Goal: Task Accomplishment & Management: Complete application form

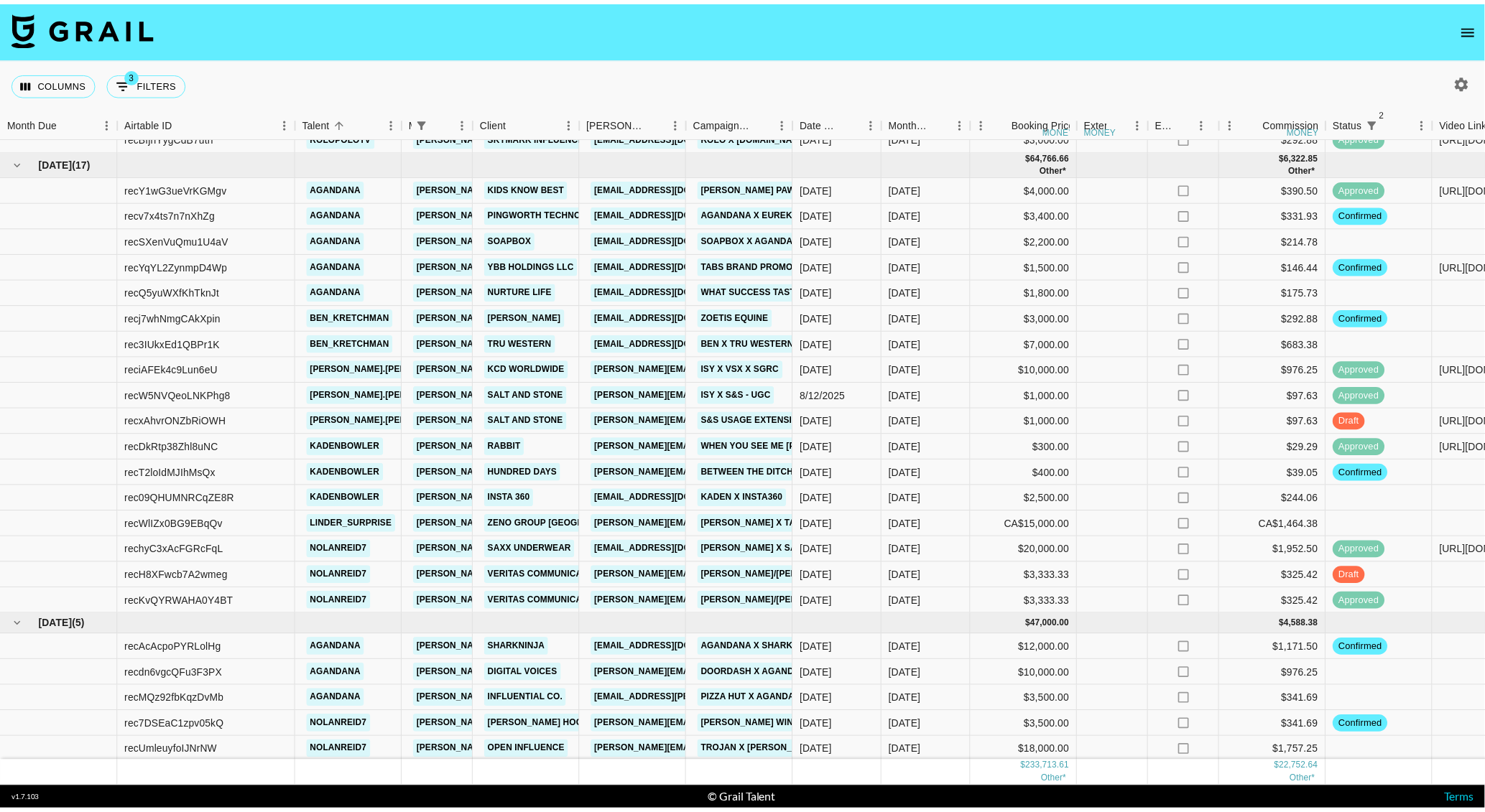
scroll to position [955, 0]
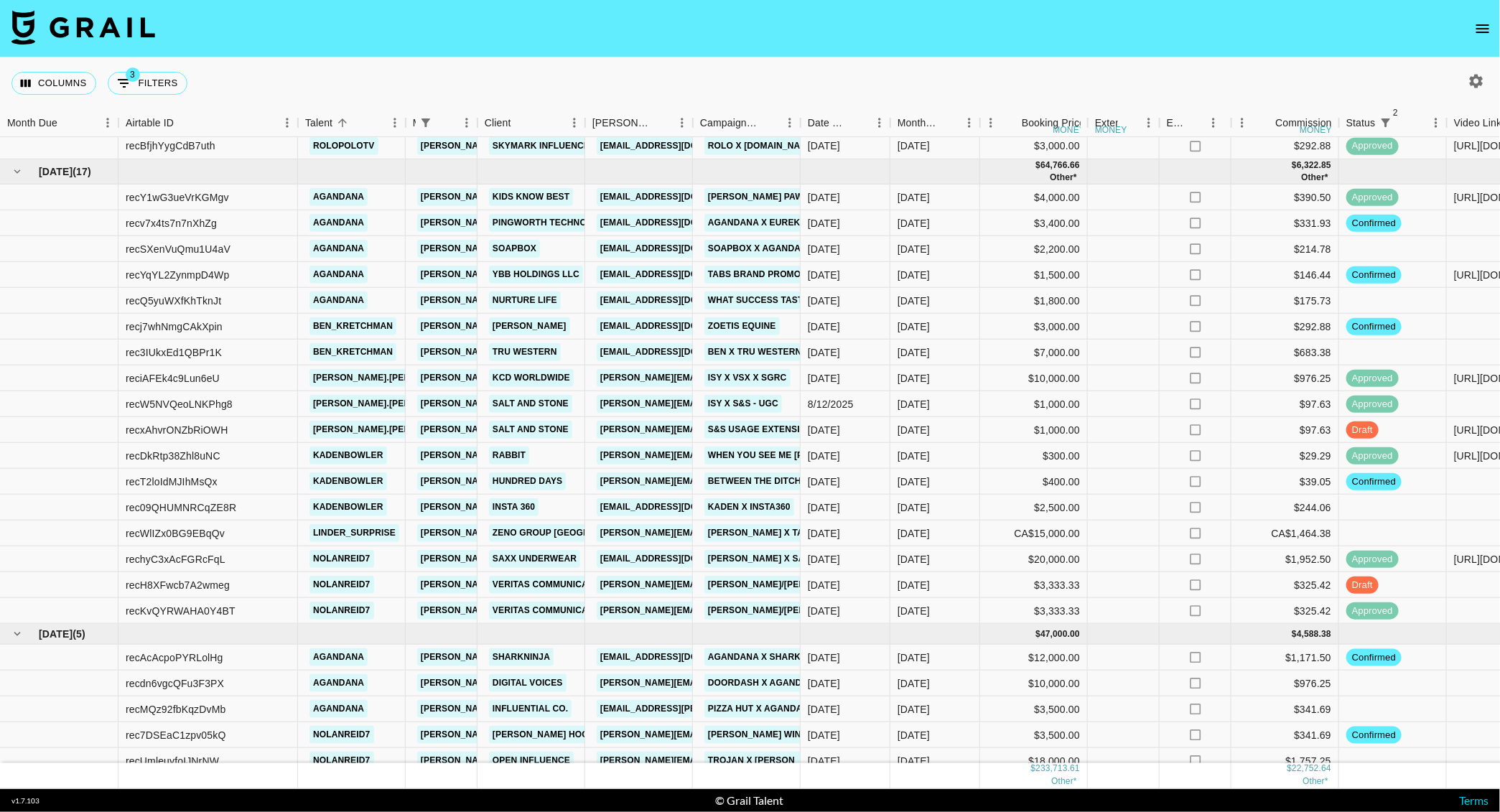
click at [1482, 22] on icon "open drawer" at bounding box center [1483, 28] width 17 height 17
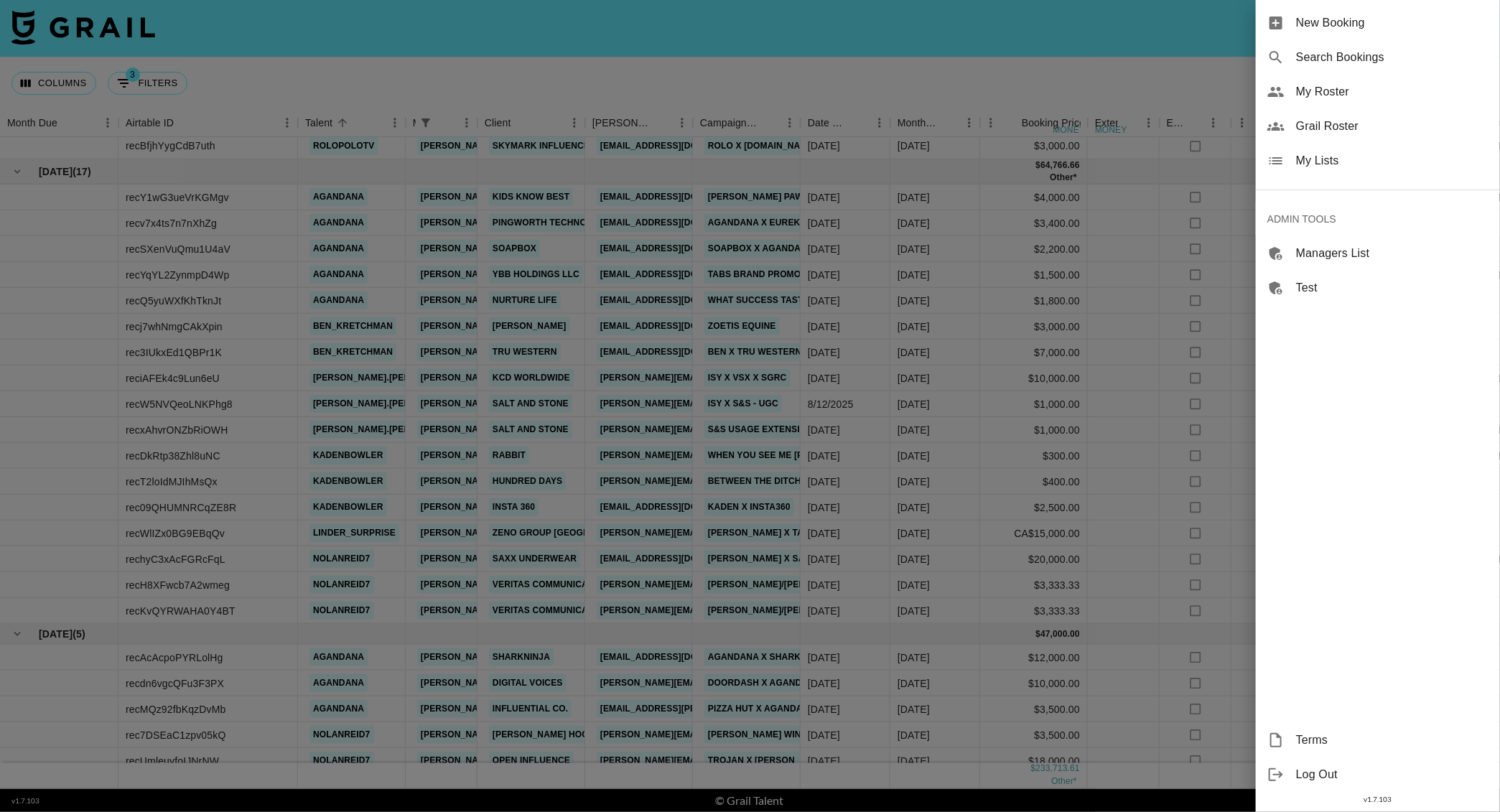
click at [1343, 29] on span "New Booking" at bounding box center [1392, 23] width 192 height 17
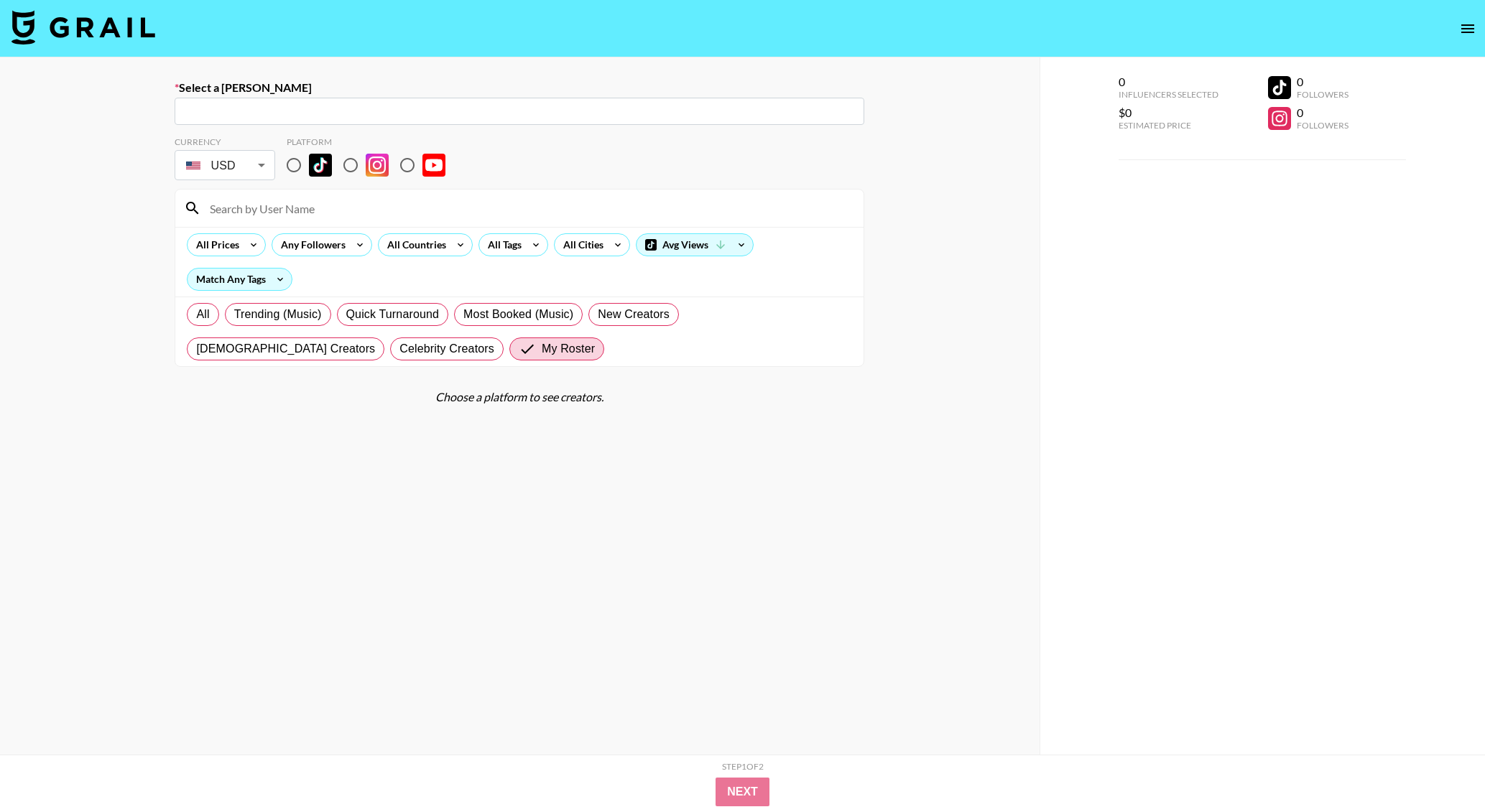
click at [595, 106] on input "text" at bounding box center [519, 112] width 672 height 17
paste input "[EMAIL_ADDRESS][DOMAIN_NAME]"
click at [343, 141] on li "Add New [PERSON_NAME] "[EMAIL_ADDRESS][DOMAIN_NAME]"" at bounding box center [520, 142] width 690 height 23
type input "Add New [PERSON_NAME] "[EMAIL_ADDRESS][DOMAIN_NAME]""
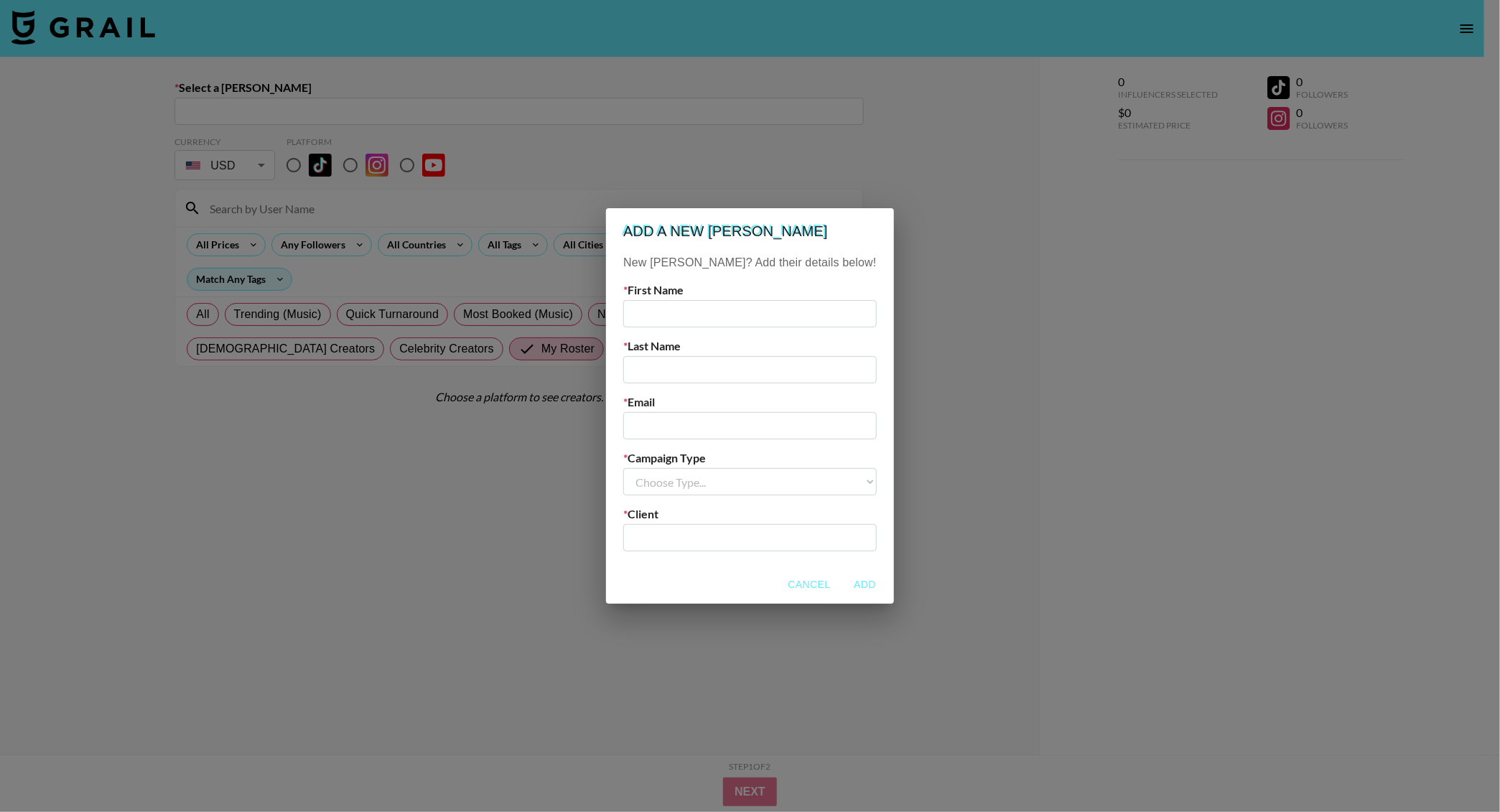
click at [703, 315] on input "text" at bounding box center [750, 314] width 253 height 28
type input "Grace"
click at [681, 372] on input "text" at bounding box center [750, 370] width 253 height 28
type input "Shin"
click at [762, 309] on input "Grace" at bounding box center [750, 314] width 253 height 28
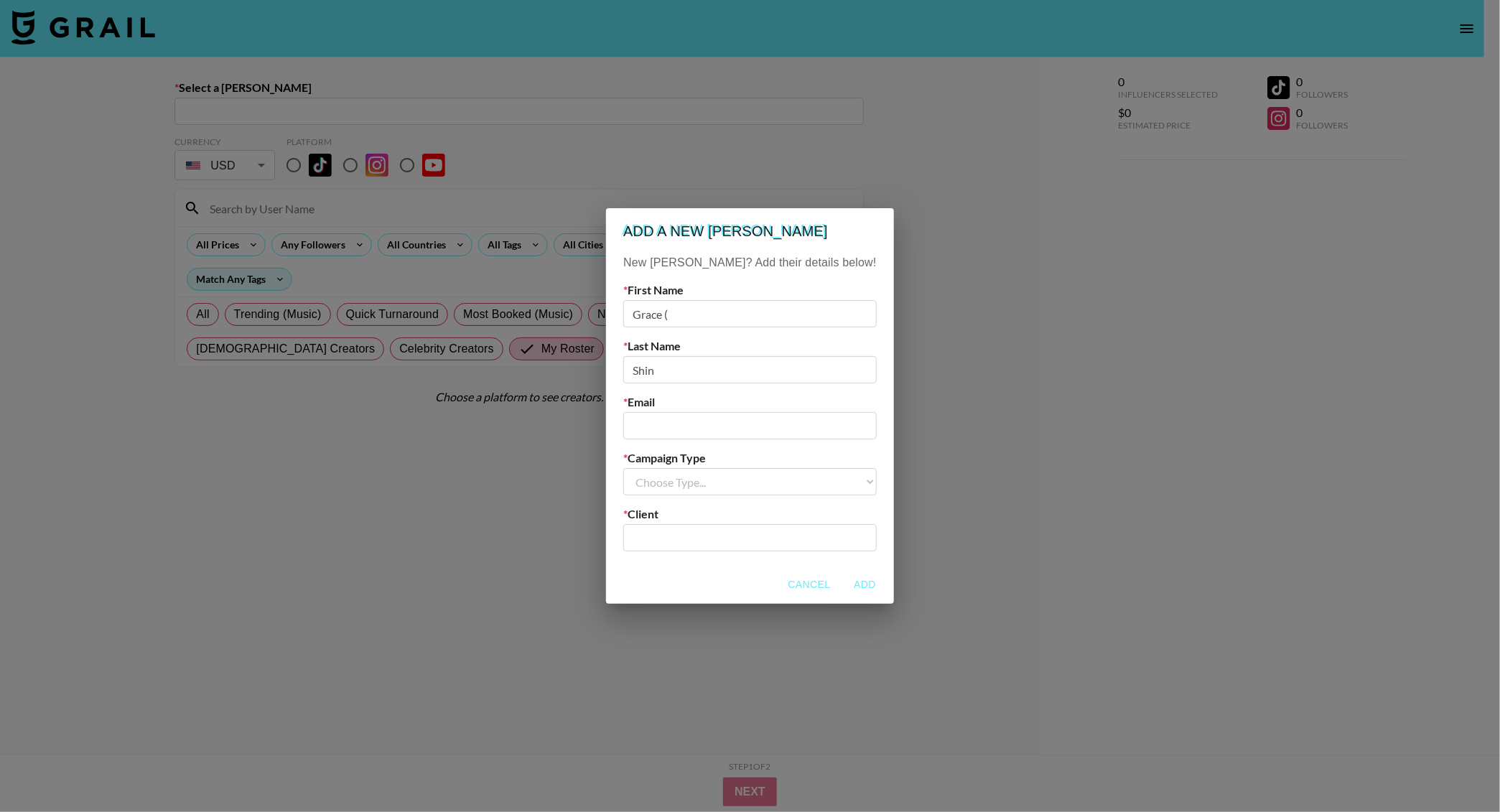
paste input "신건화"
type input "Grace (신건화)"
click at [770, 431] on input "email" at bounding box center [750, 426] width 253 height 28
paste input "[EMAIL_ADDRESS][DOMAIN_NAME]"
type input "[EMAIL_ADDRESS][DOMAIN_NAME]"
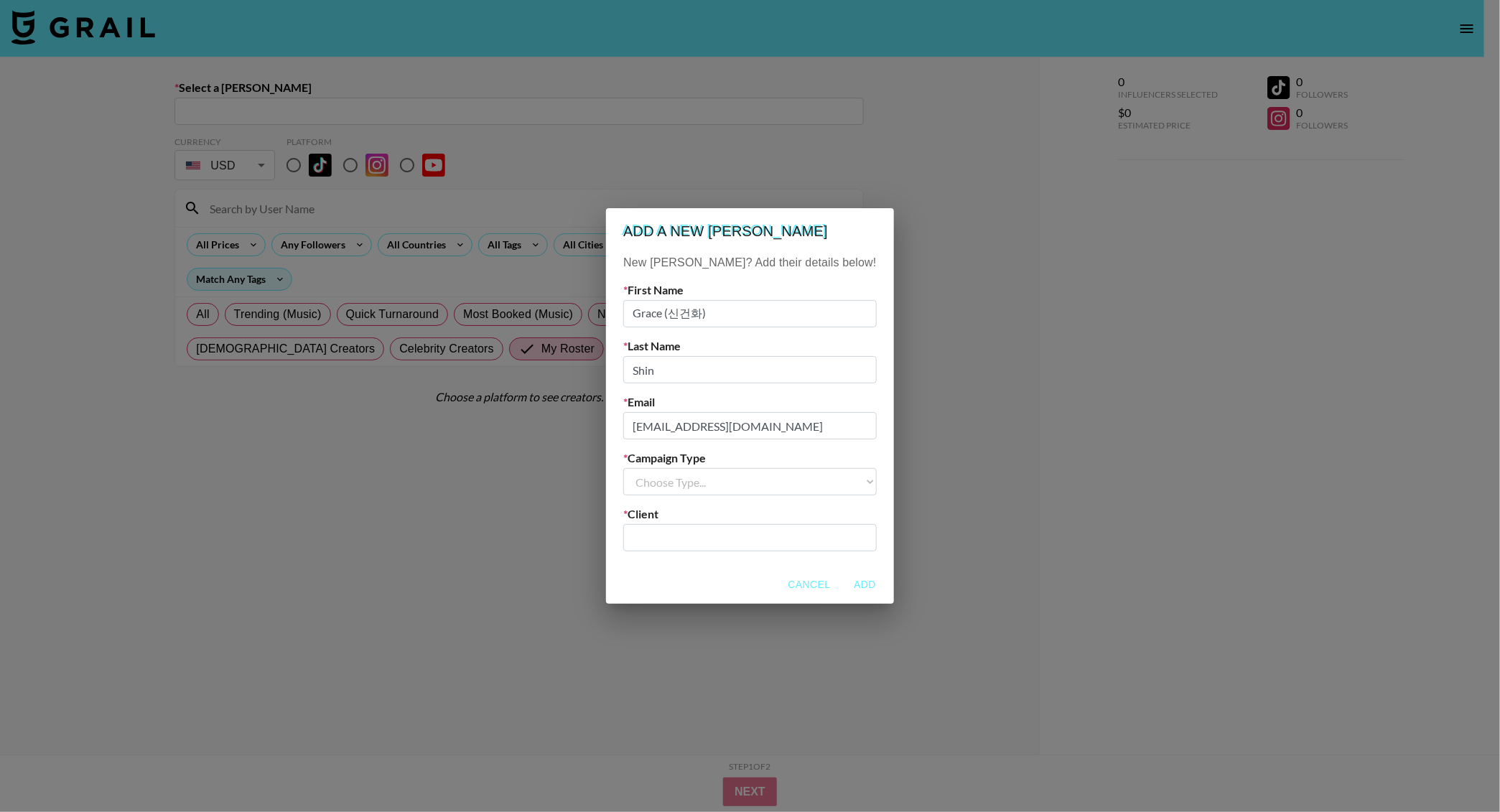
click at [744, 474] on select "Choose Type... Song Promos Brand Promos" at bounding box center [750, 482] width 253 height 28
select select "Brand"
click at [653, 468] on select "Choose Type... Song Promos Brand Promos" at bounding box center [750, 482] width 253 height 28
click at [699, 532] on input "text" at bounding box center [749, 539] width 235 height 17
click at [744, 580] on div "Airtable ID: recQtuY8sP9QAIoeu" at bounding box center [727, 581] width 126 height 9
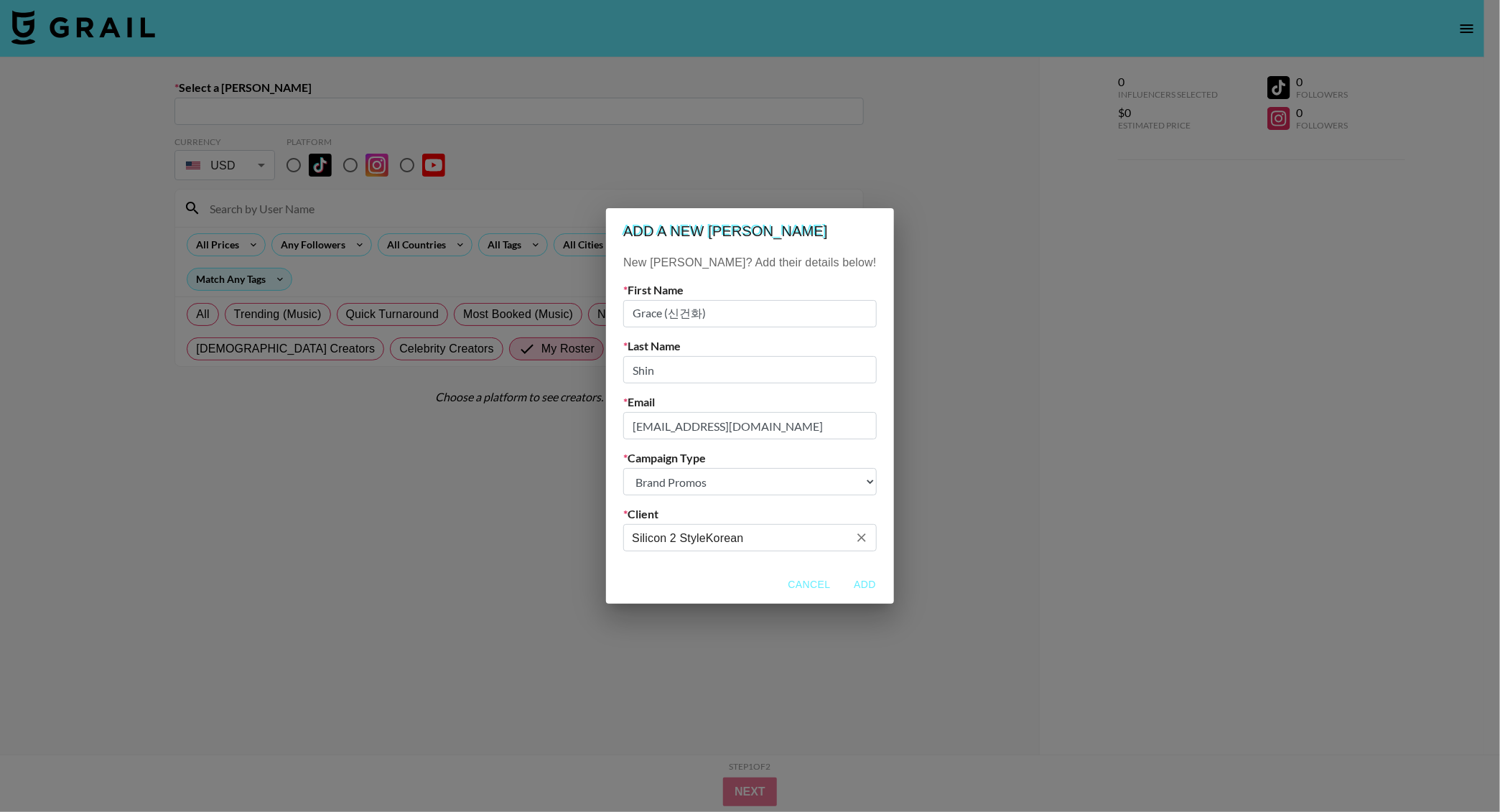
type input "Silicon 2 StyleKorean"
click at [843, 584] on button "Add" at bounding box center [866, 584] width 46 height 27
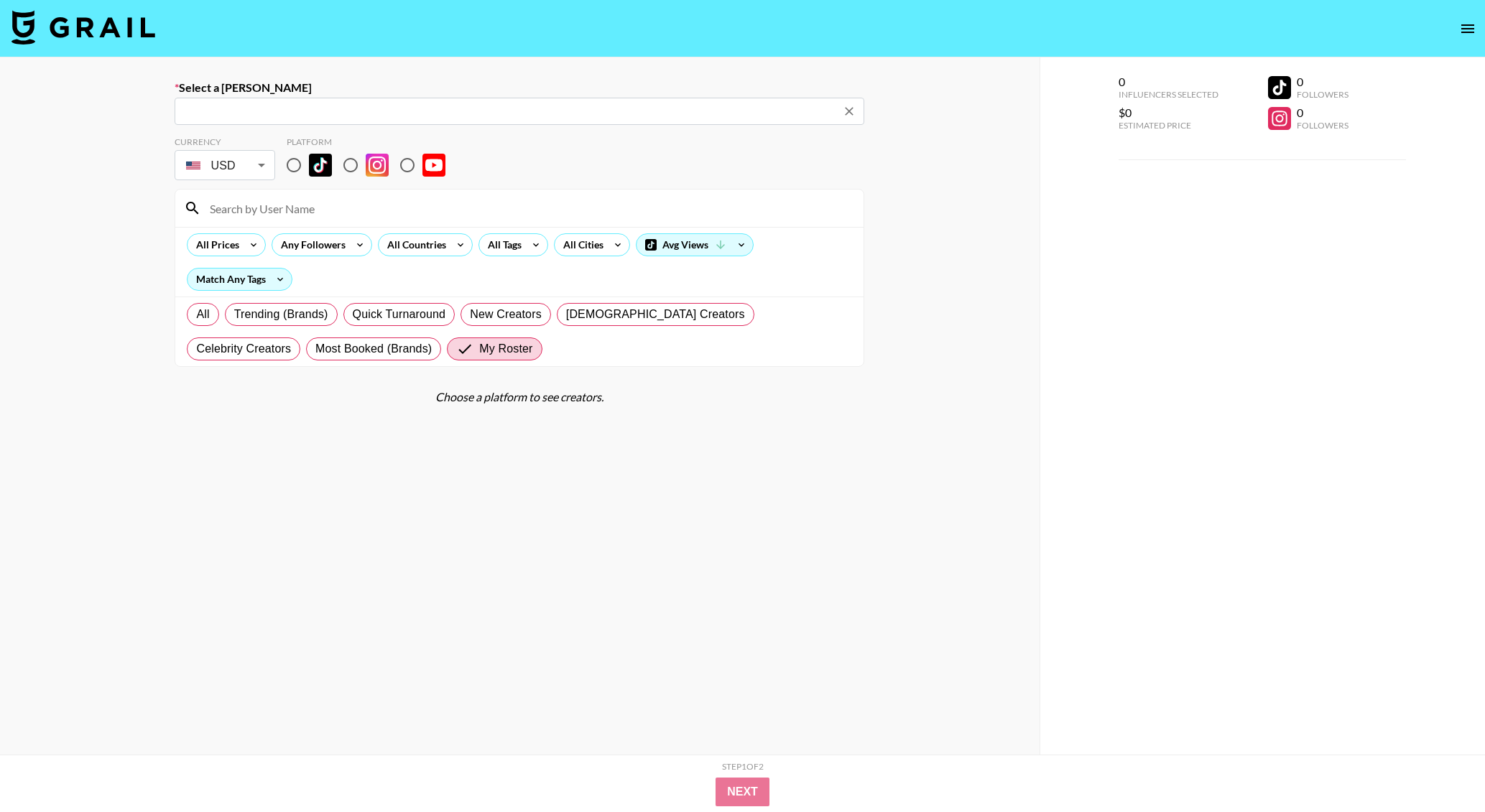
type input "[EMAIL_ADDRESS][DOMAIN_NAME]: Grace (신건화) Shin -- Silicon 2 StyleKorean -- 3ea7…"
click at [97, 87] on div "Select a [PERSON_NAME] [PERSON_NAME][EMAIL_ADDRESS][DOMAIN_NAME]: Grace (신건화) S…" at bounding box center [520, 457] width 1039 height 799
click at [296, 166] on input "radio" at bounding box center [293, 165] width 30 height 30
radio input "true"
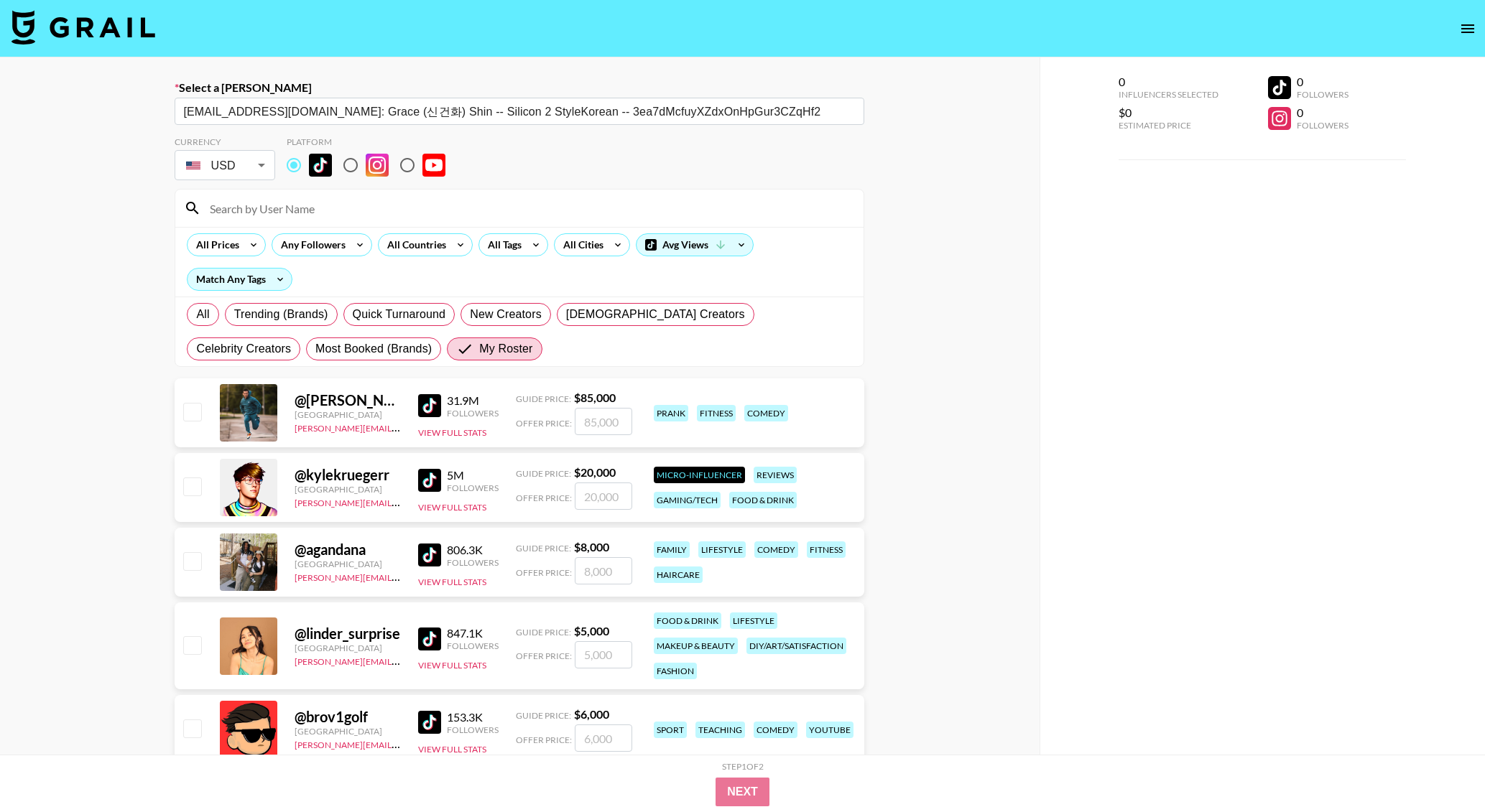
click at [326, 209] on input at bounding box center [527, 208] width 654 height 23
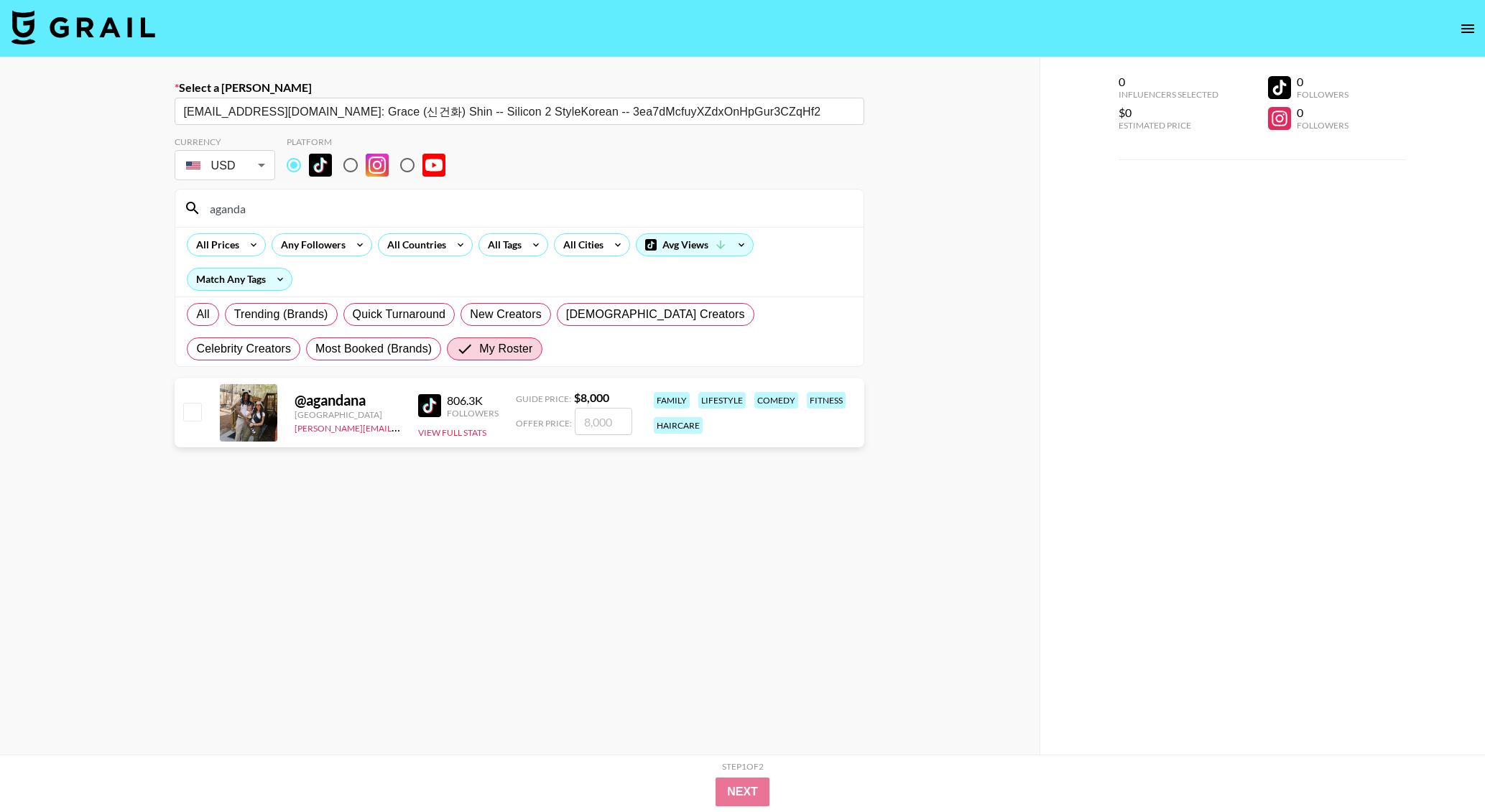
type input "aganda"
click at [600, 417] on input "number" at bounding box center [603, 421] width 57 height 28
type input "6"
checkbox input "true"
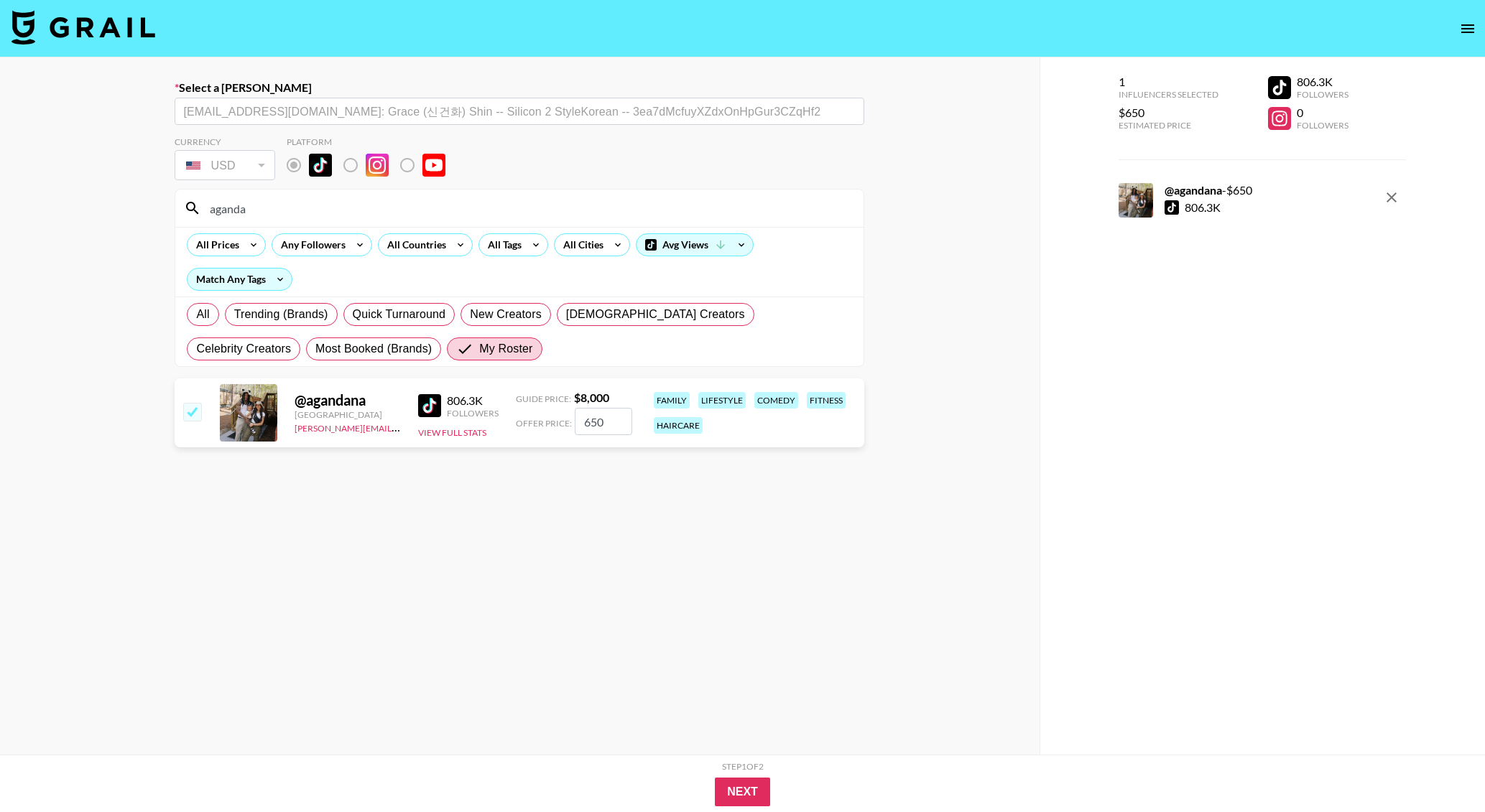
type input "6500"
click at [739, 797] on button "Next" at bounding box center [742, 791] width 55 height 28
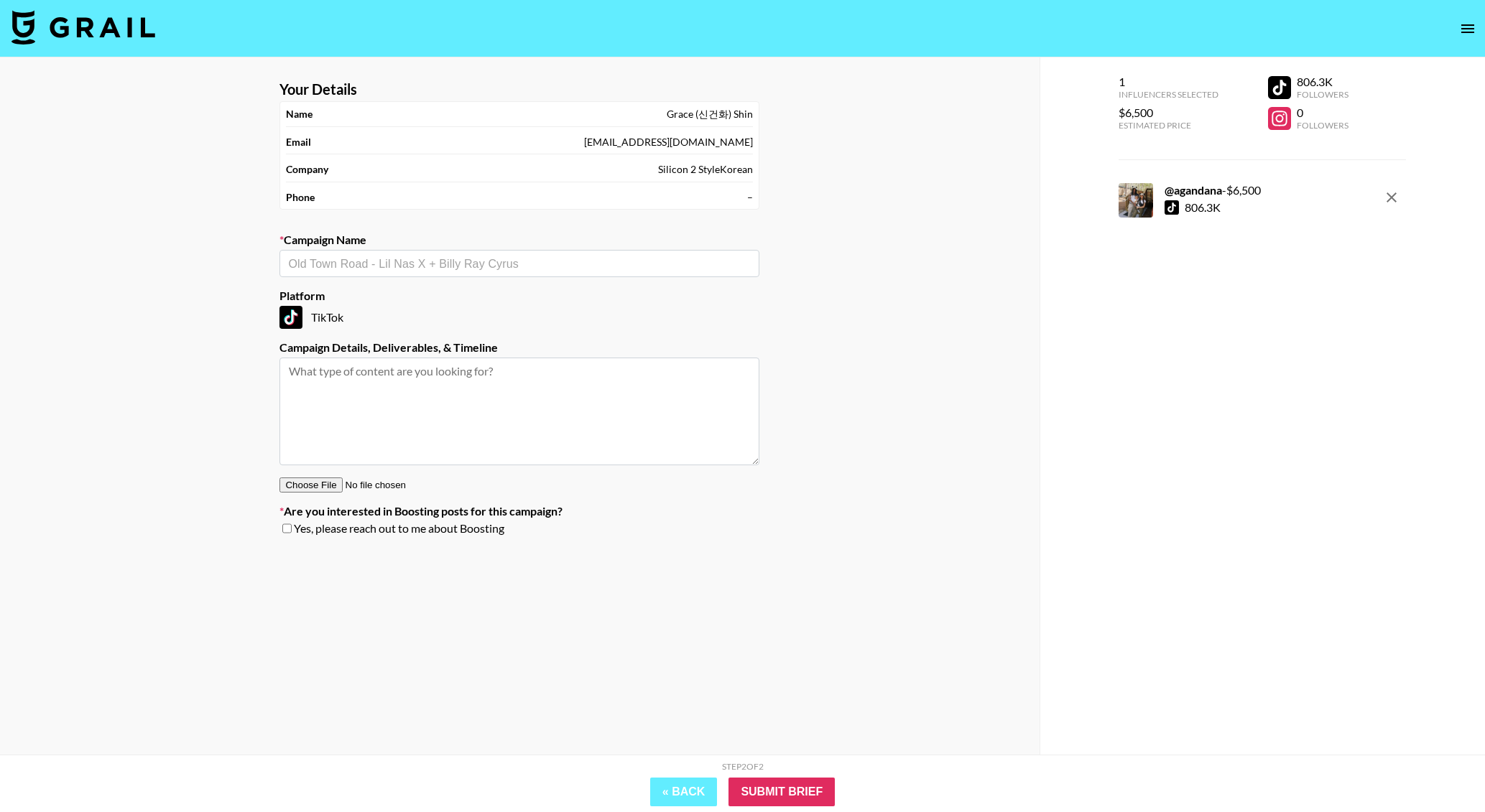
click at [397, 258] on input "text" at bounding box center [520, 264] width 463 height 17
type input "StyleKorean - AGandAna"
click at [525, 298] on li "Add New Campaign: "StyleKorean - AGandAna"" at bounding box center [520, 296] width 480 height 23
click at [791, 791] on input "Submit Brief" at bounding box center [782, 791] width 107 height 28
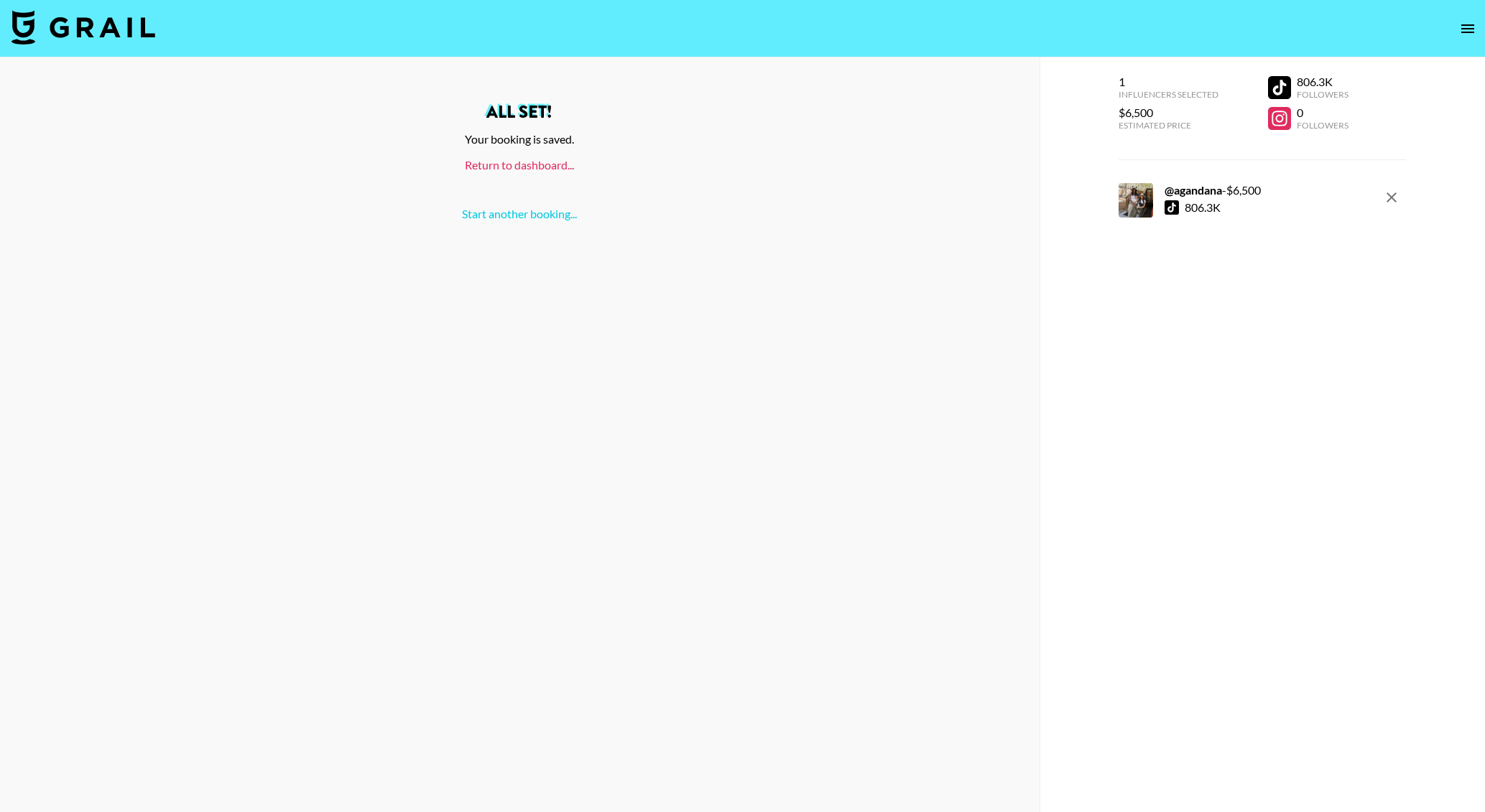
click at [513, 160] on link "Return to dashboard..." at bounding box center [520, 165] width 109 height 14
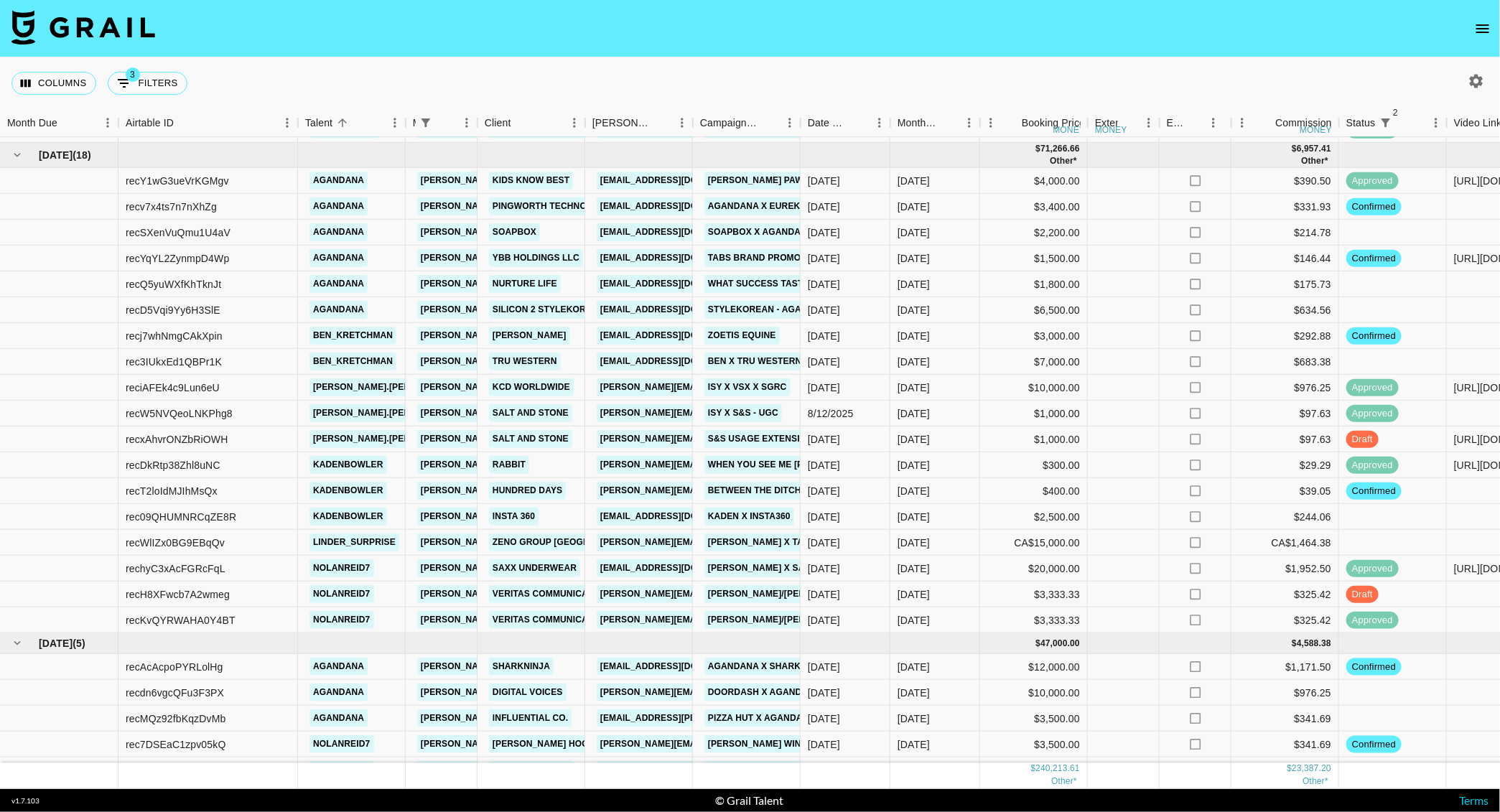
scroll to position [981, 0]
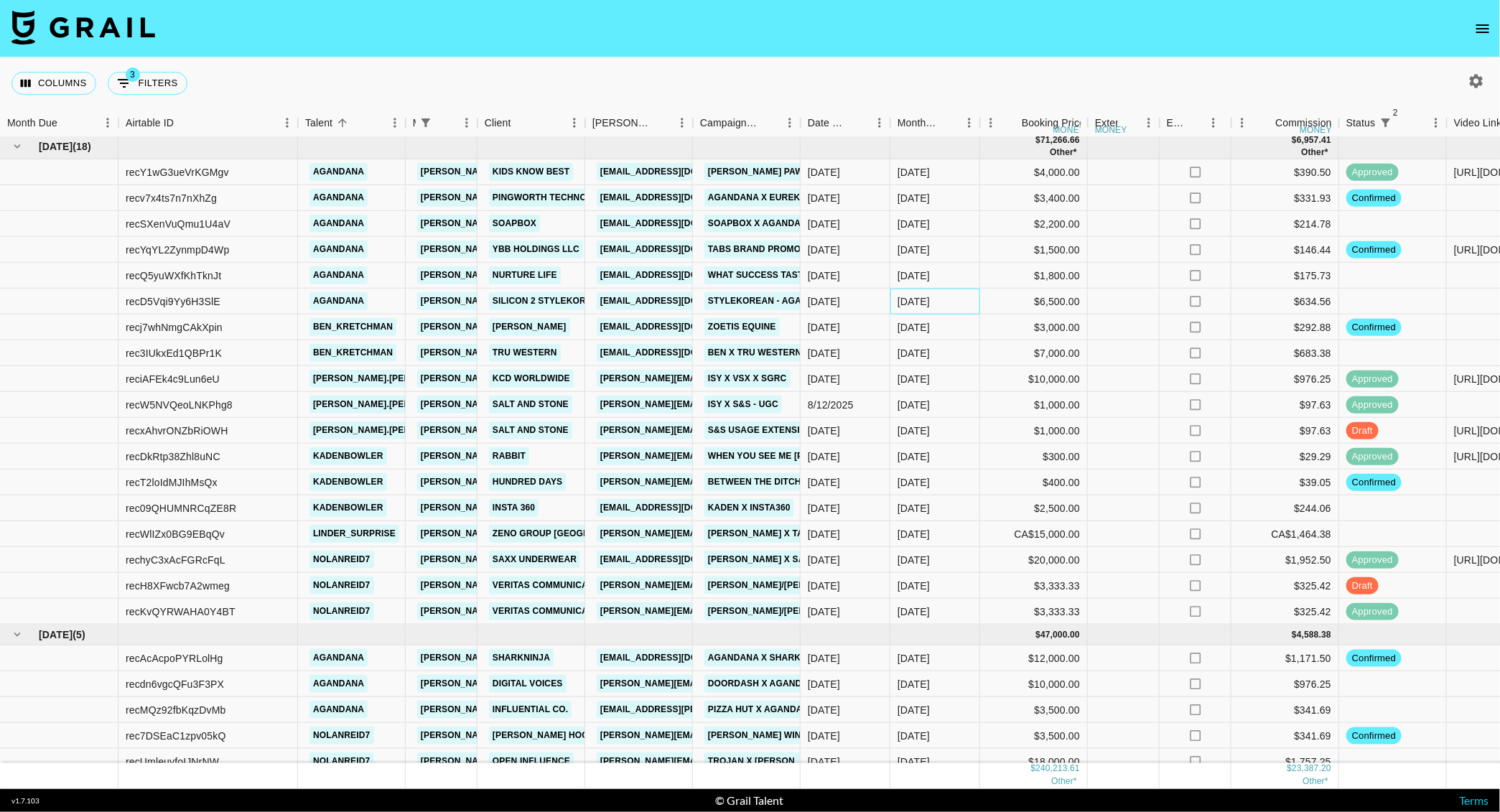
click at [909, 302] on div "[DATE]" at bounding box center [914, 301] width 32 height 15
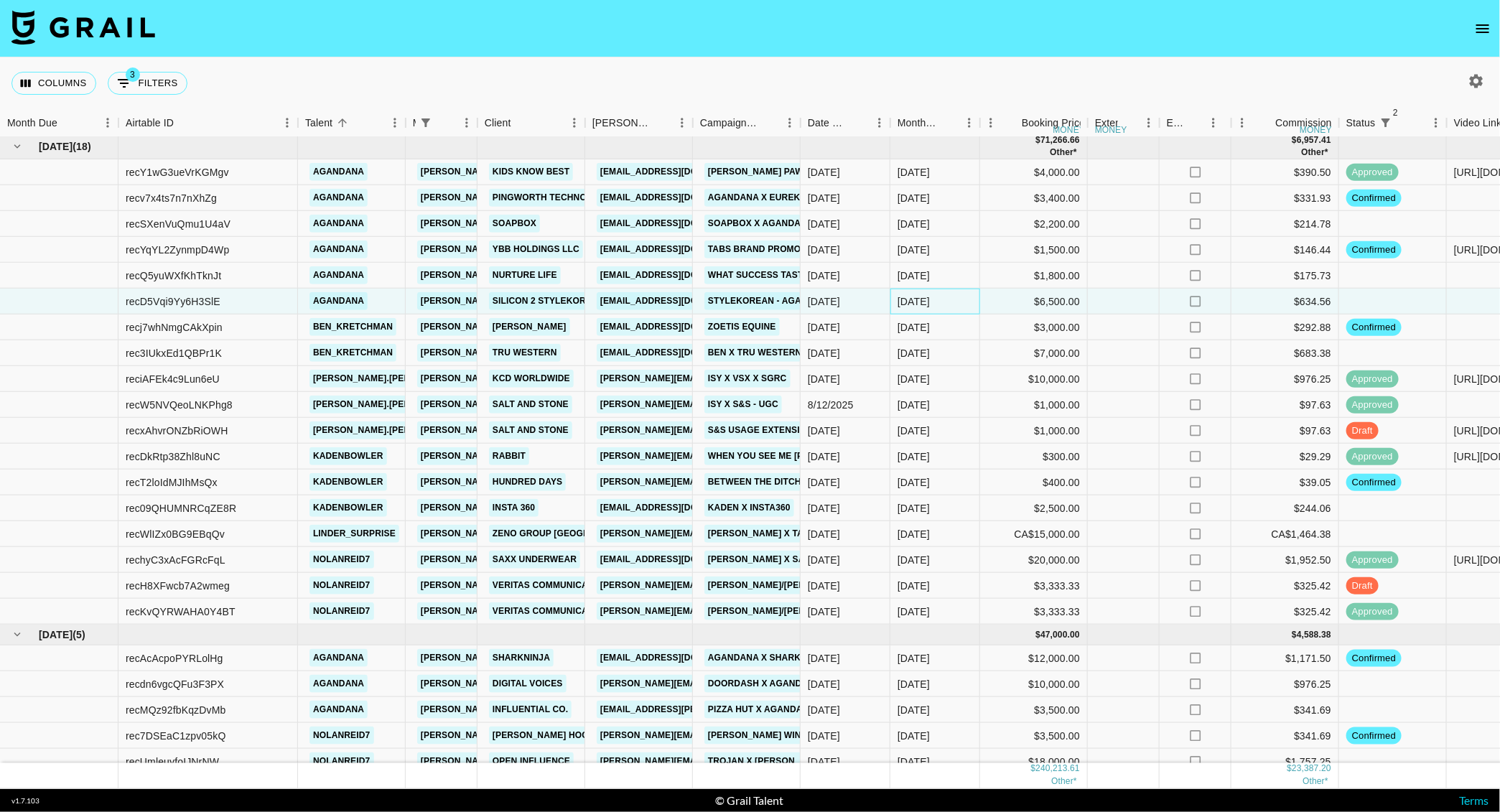
click at [909, 302] on div "[DATE]" at bounding box center [914, 301] width 32 height 15
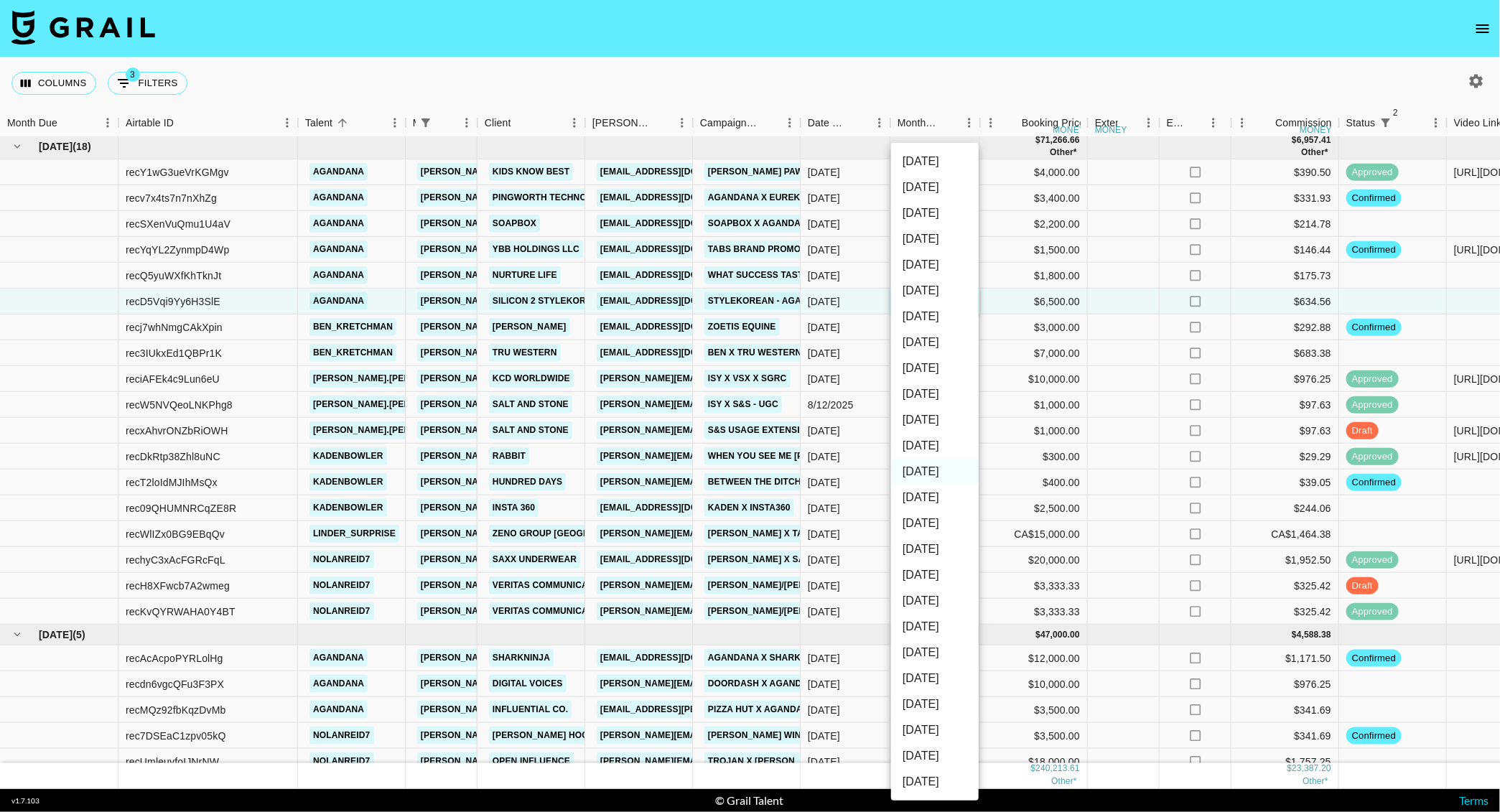
click at [919, 440] on li "[DATE]" at bounding box center [935, 446] width 87 height 26
type input "[DATE]"
click at [1112, 376] on div at bounding box center [1124, 379] width 72 height 26
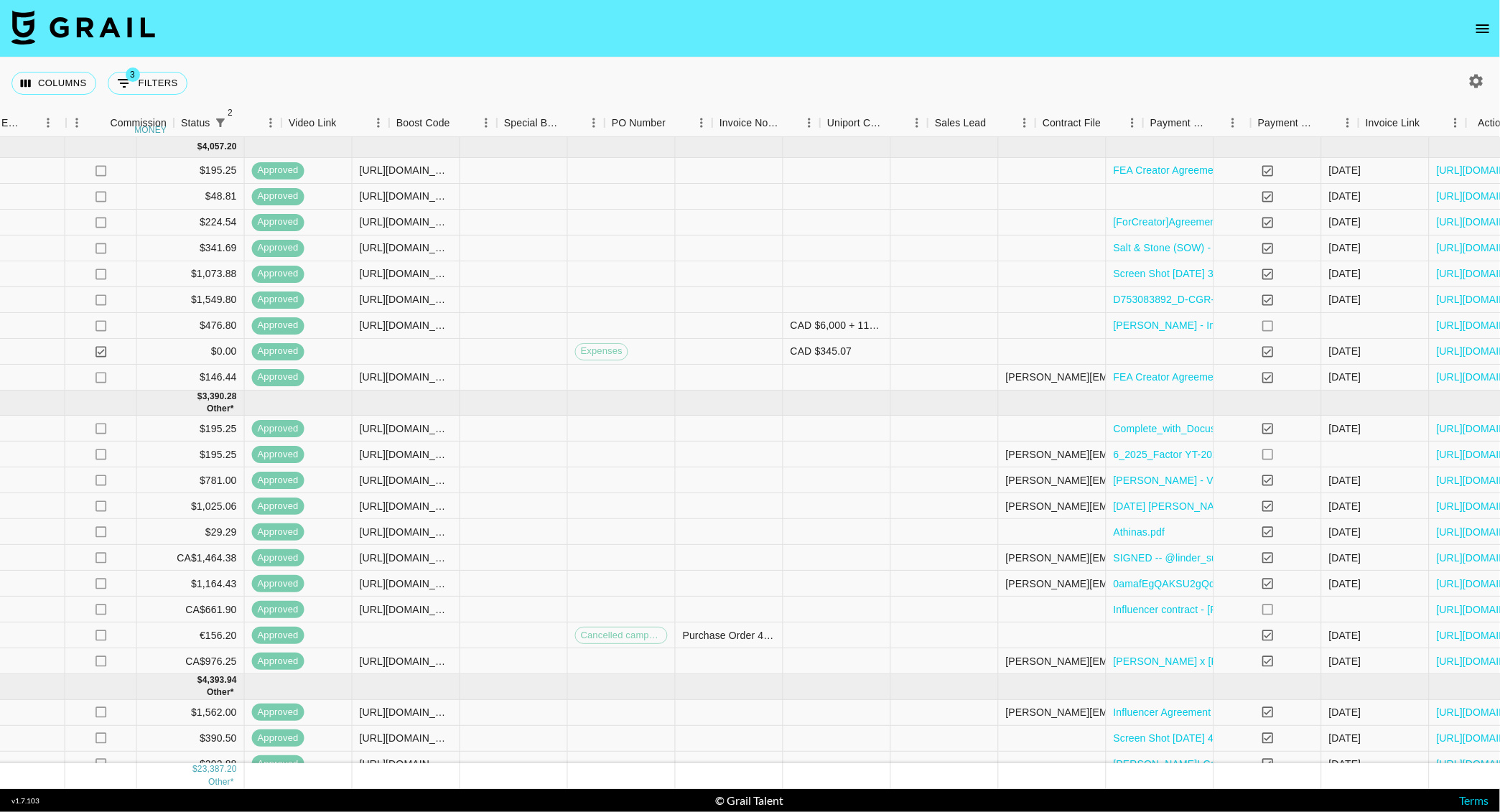
scroll to position [0, 1205]
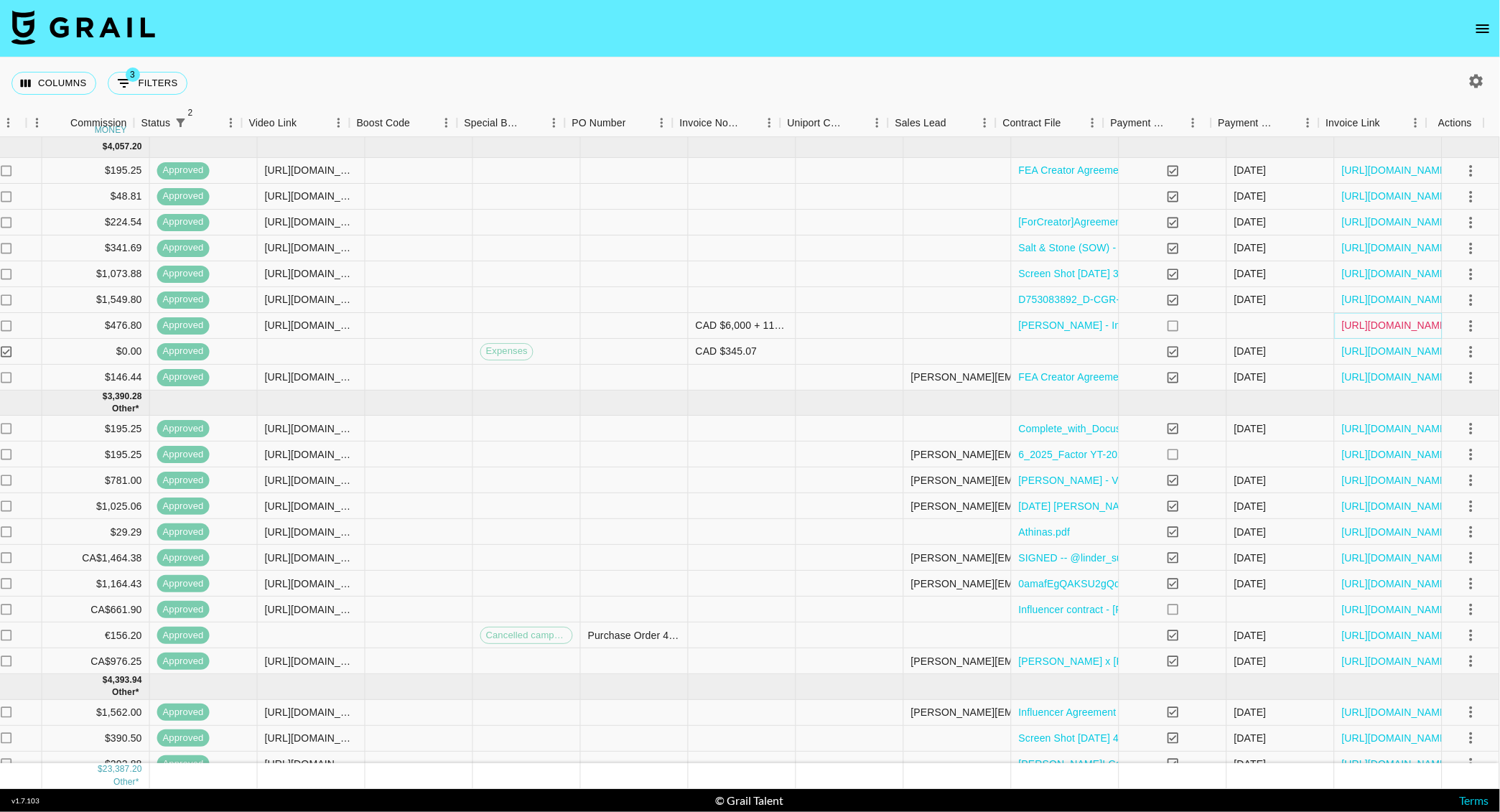
click at [1380, 323] on link "https://in.xero.com/GtBDlXLZLYhSn1gkSwQFUNXBUm4wxmn4LbExk5rr" at bounding box center [1397, 325] width 109 height 15
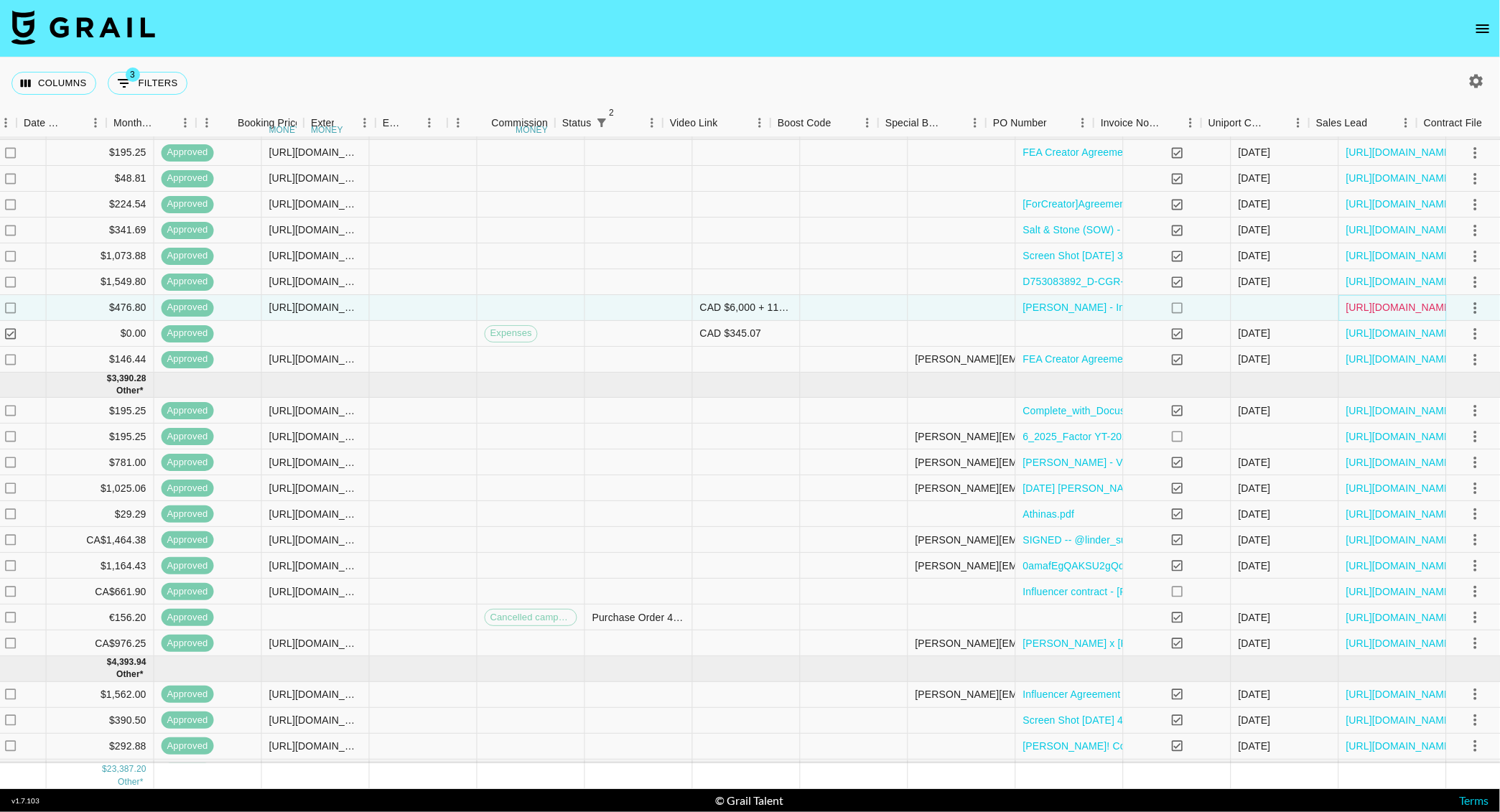
scroll to position [18, 1205]
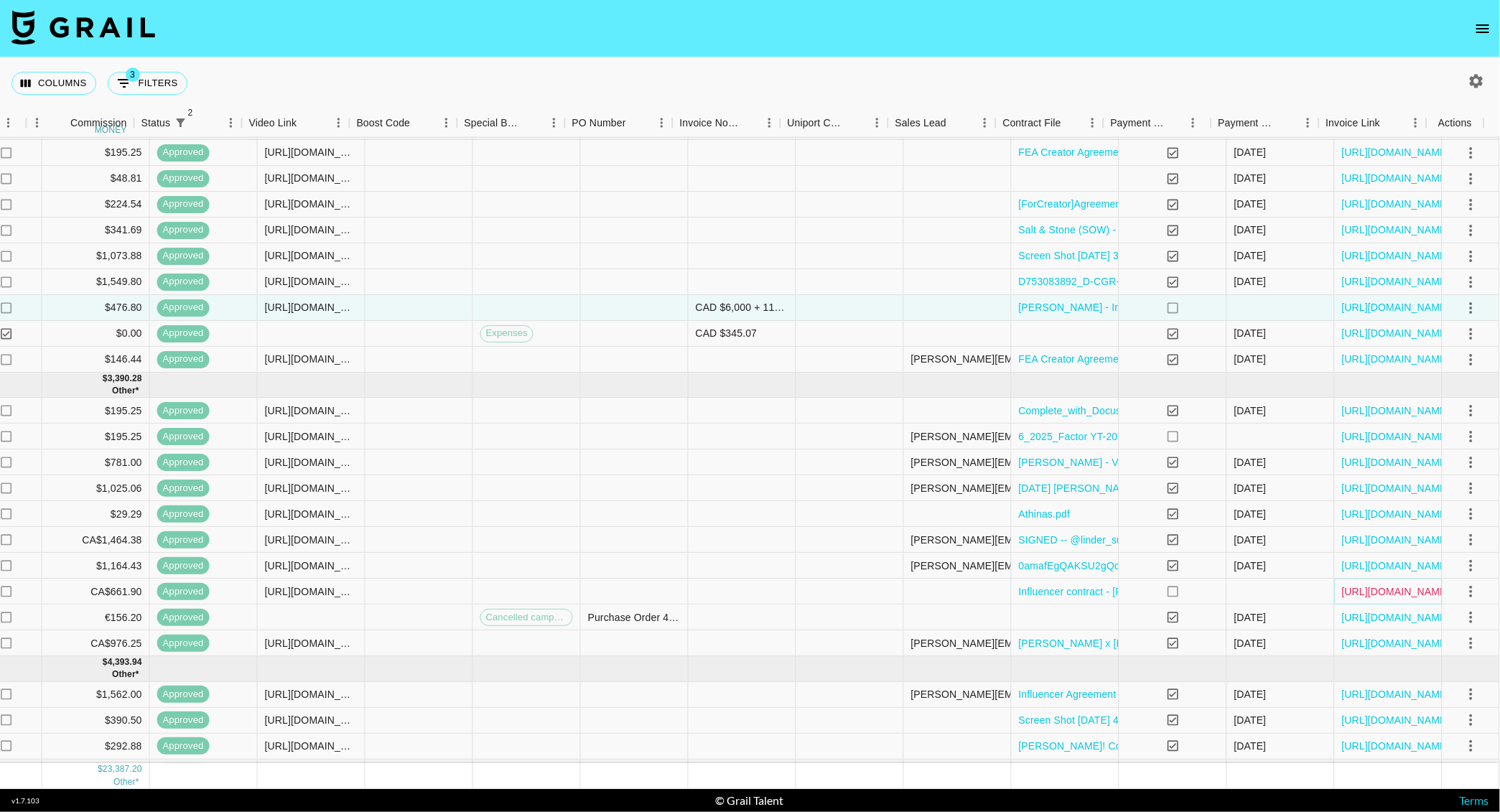
click at [1342, 589] on link "https://in.xero.com/SDEaRmTQQ3dDuo15w5CLDbLtcUZWBeVZyOVt5Dmn" at bounding box center [1397, 591] width 109 height 15
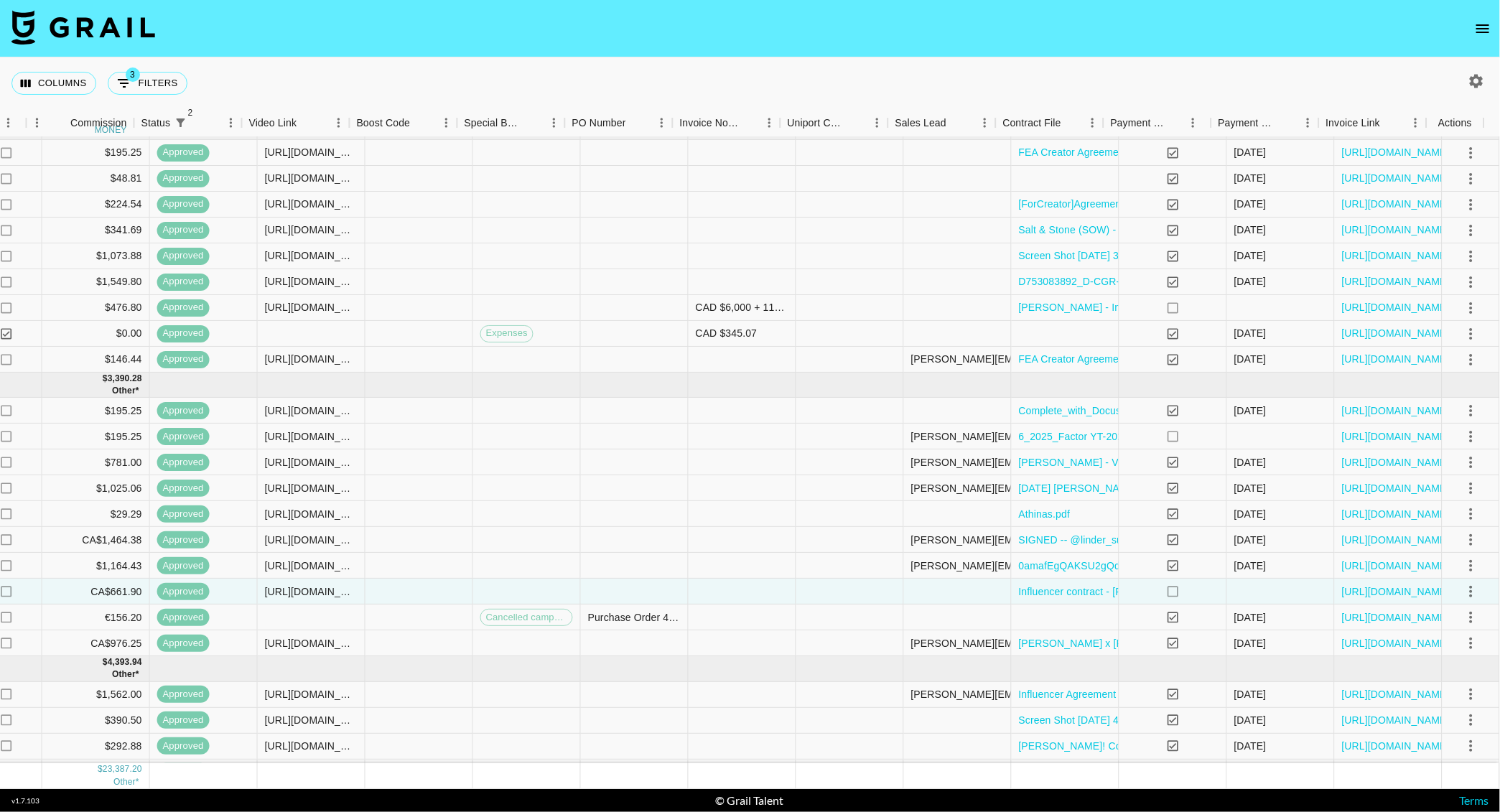
click at [1479, 81] on icon "button" at bounding box center [1477, 81] width 14 height 14
select select "Jun '25"
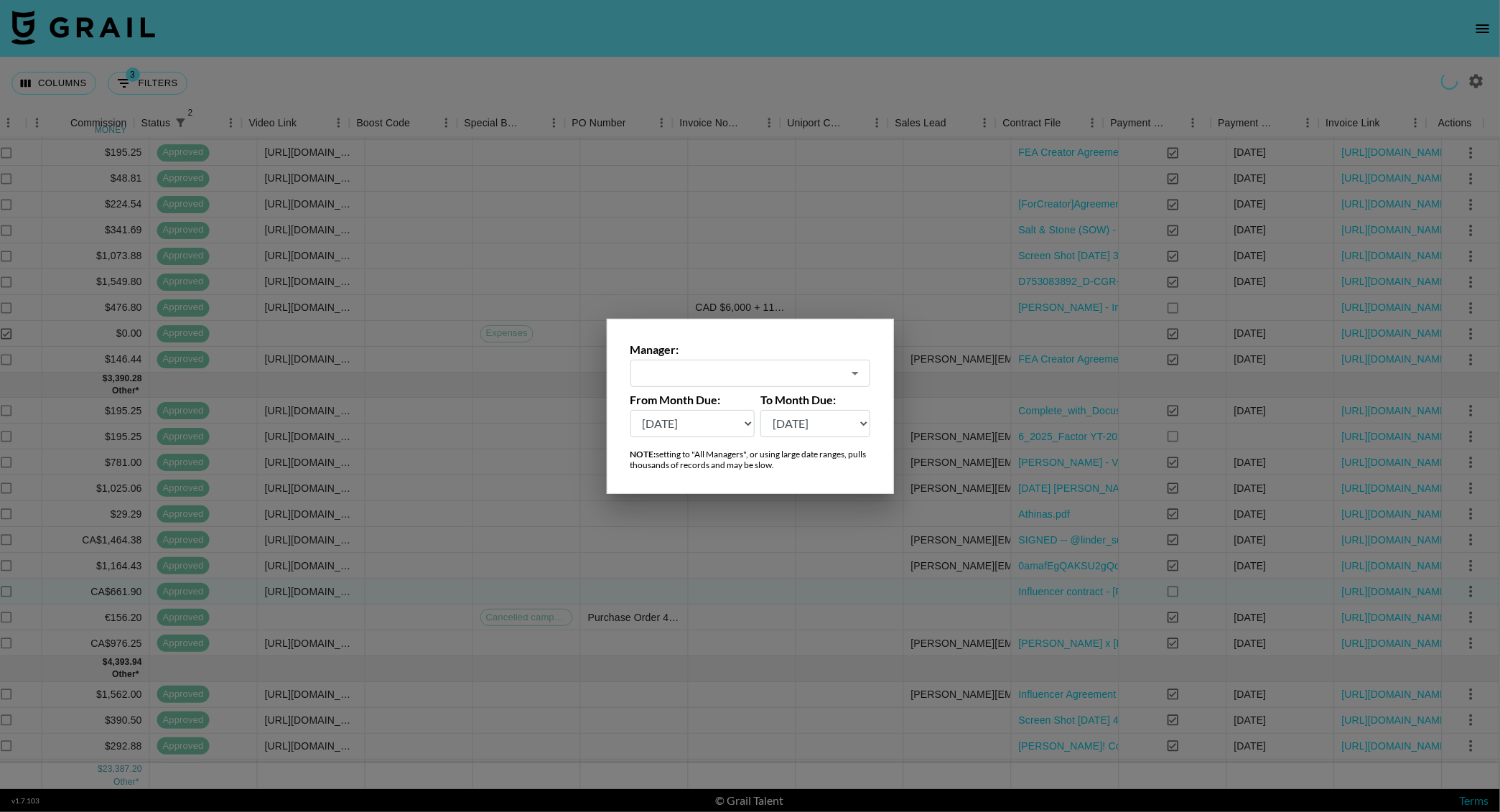
type input "[PERSON_NAME][EMAIL_ADDRESS][DOMAIN_NAME]"
click at [712, 413] on select "Sep '26 Aug '26 Jul '26 Jun '26 May '26 Apr '26 Mar '26 Feb '26 Jan '26 Dec '25…" at bounding box center [693, 424] width 125 height 28
click at [630, 410] on select "Sep '26 Aug '26 Jul '26 Jun '26 May '26 Apr '26 Mar '26 Feb '26 Jan '26 Dec '25…" at bounding box center [693, 424] width 125 height 28
click at [622, 73] on div at bounding box center [750, 406] width 1500 height 812
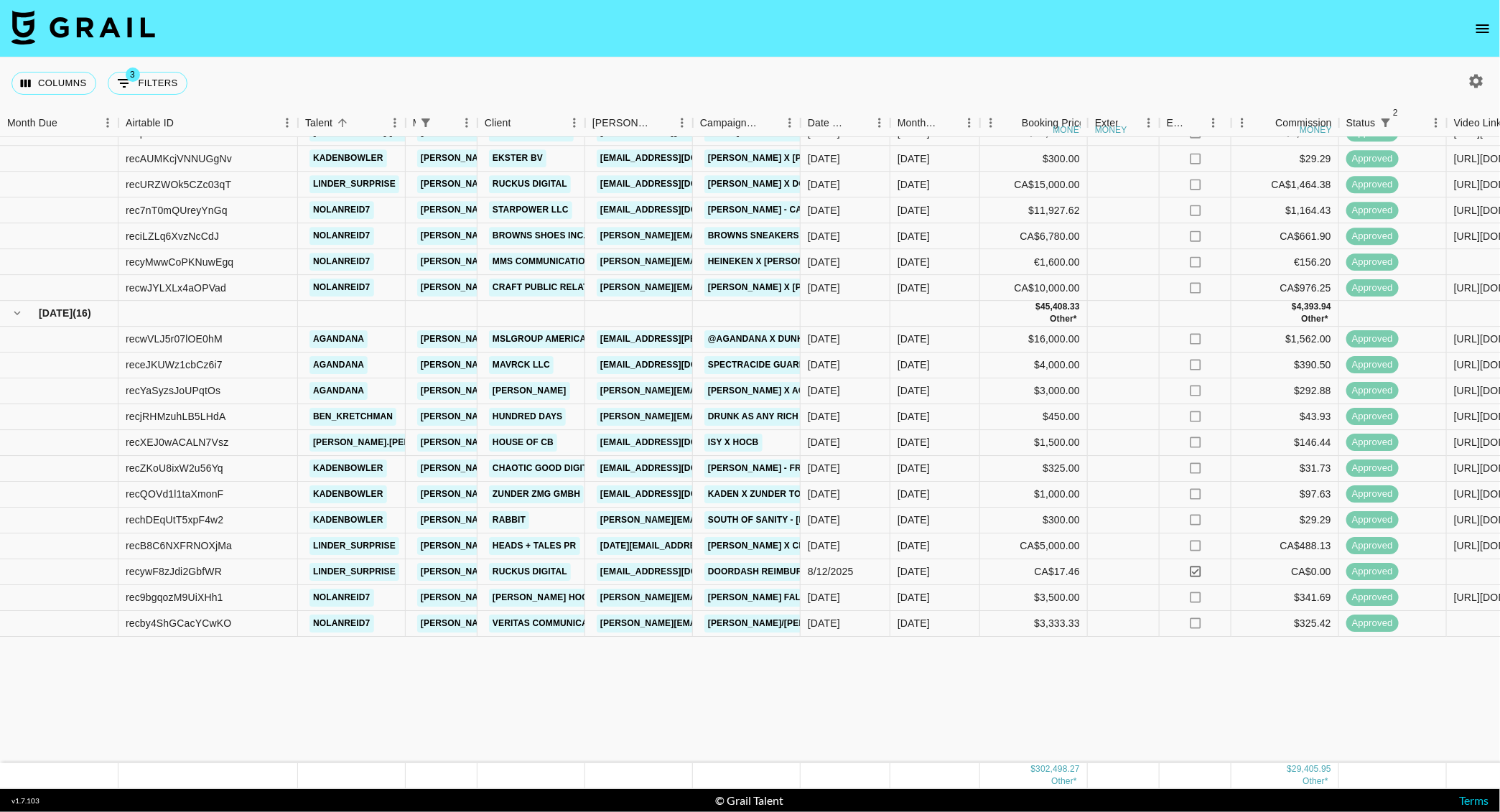
scroll to position [0, 0]
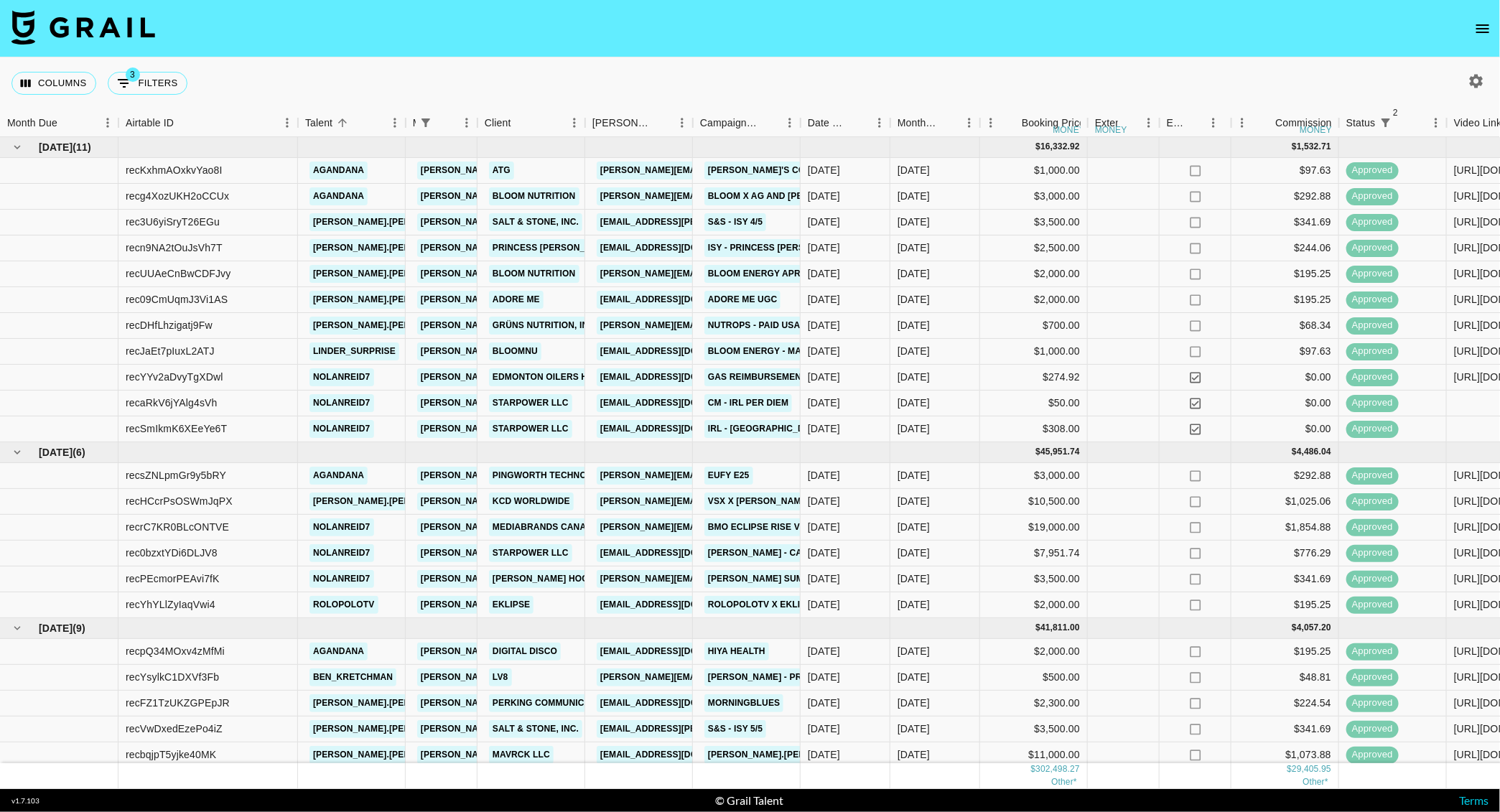
click at [1476, 86] on icon "button" at bounding box center [1477, 81] width 14 height 14
select select "Apr '25"
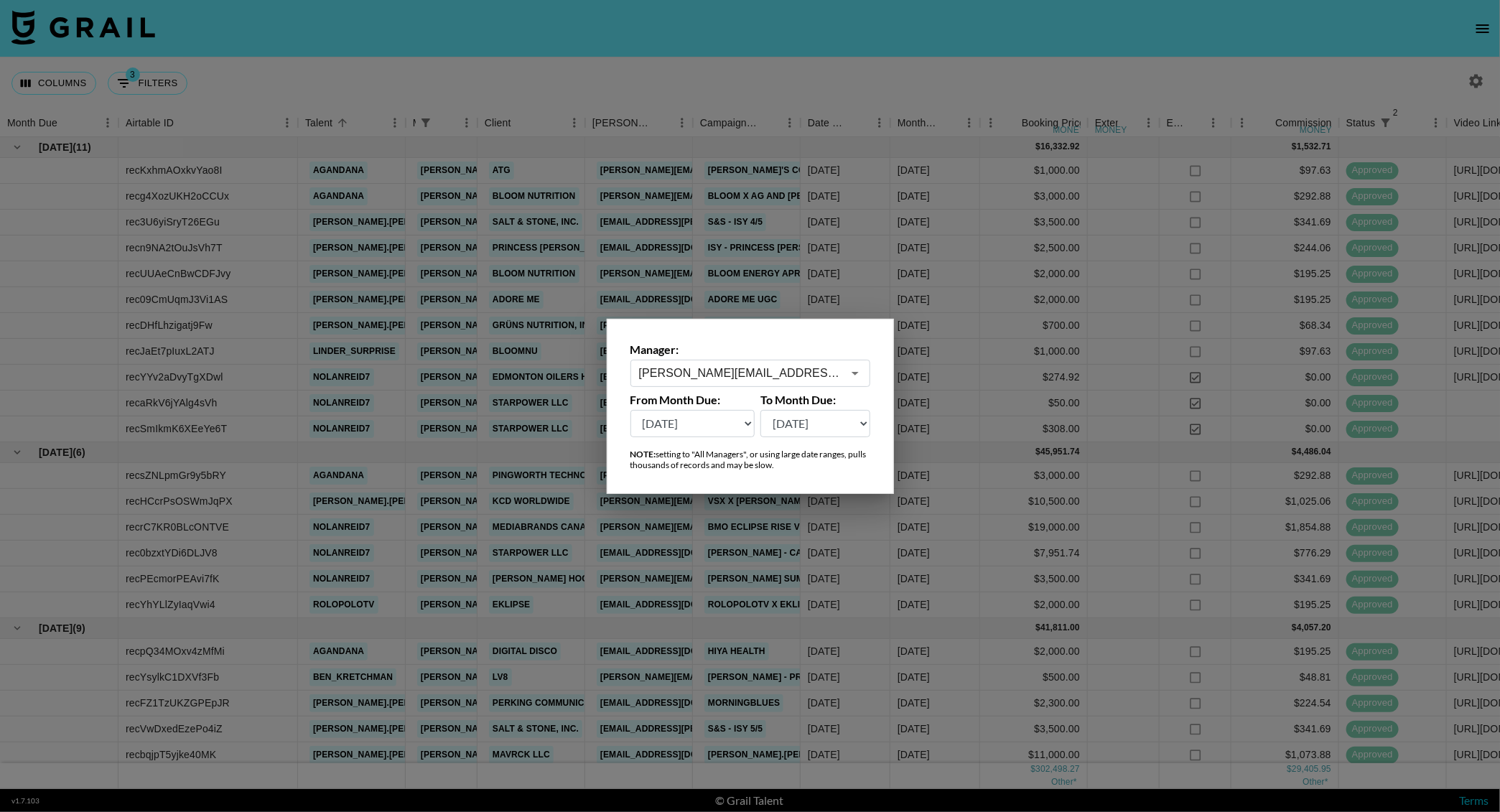
click at [731, 427] on select "Sep '26 Aug '26 Jul '26 Jun '26 May '26 Apr '26 Mar '26 Feb '26 Jan '26 Dec '25…" at bounding box center [693, 424] width 125 height 28
click at [630, 410] on select "Sep '26 Aug '26 Jul '26 Jun '26 May '26 Apr '26 Mar '26 Feb '26 Jan '26 Dec '25…" at bounding box center [693, 424] width 125 height 28
click at [699, 104] on div at bounding box center [750, 406] width 1500 height 812
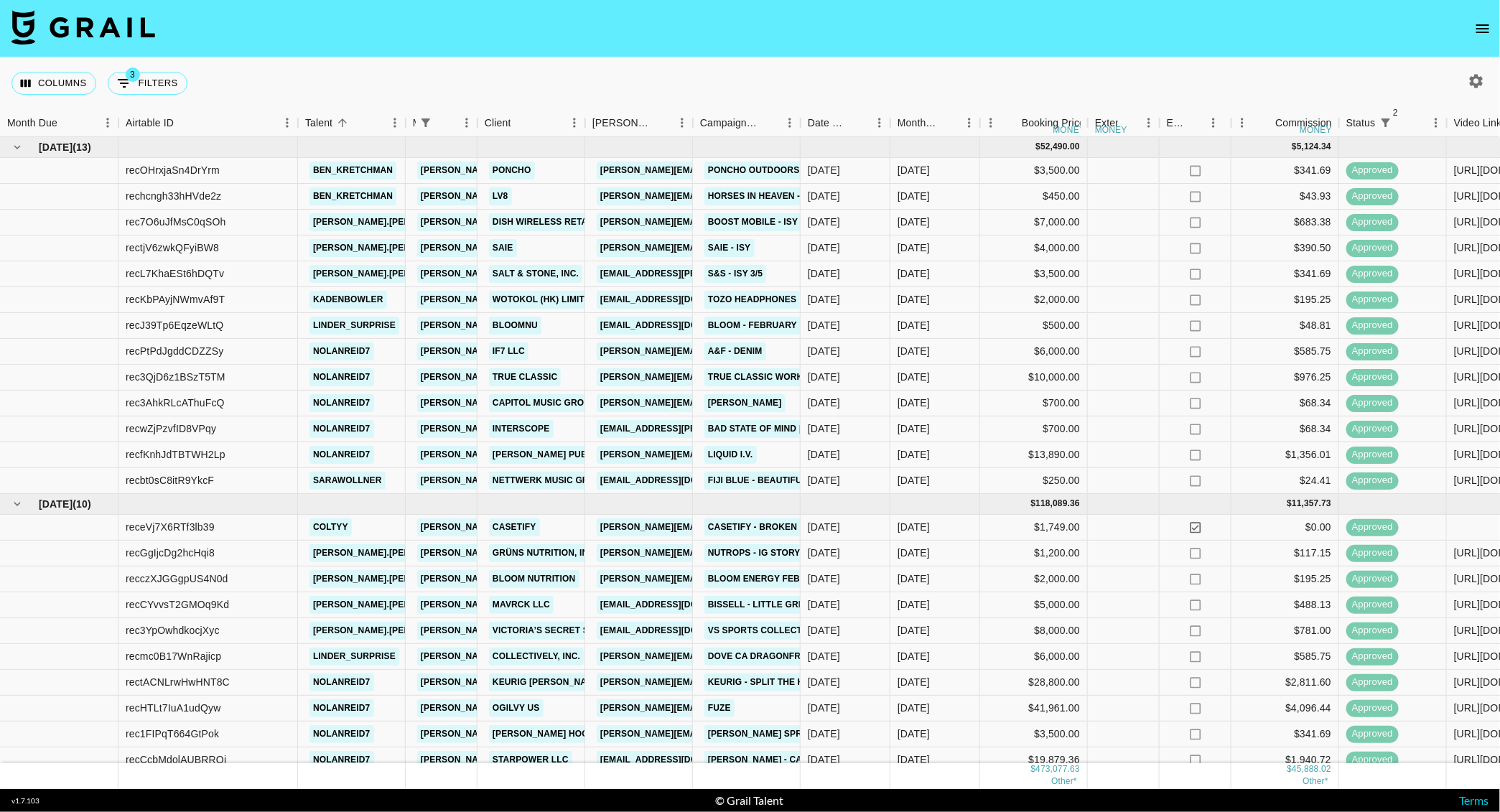
click at [1471, 89] on icon "button" at bounding box center [1476, 81] width 17 height 17
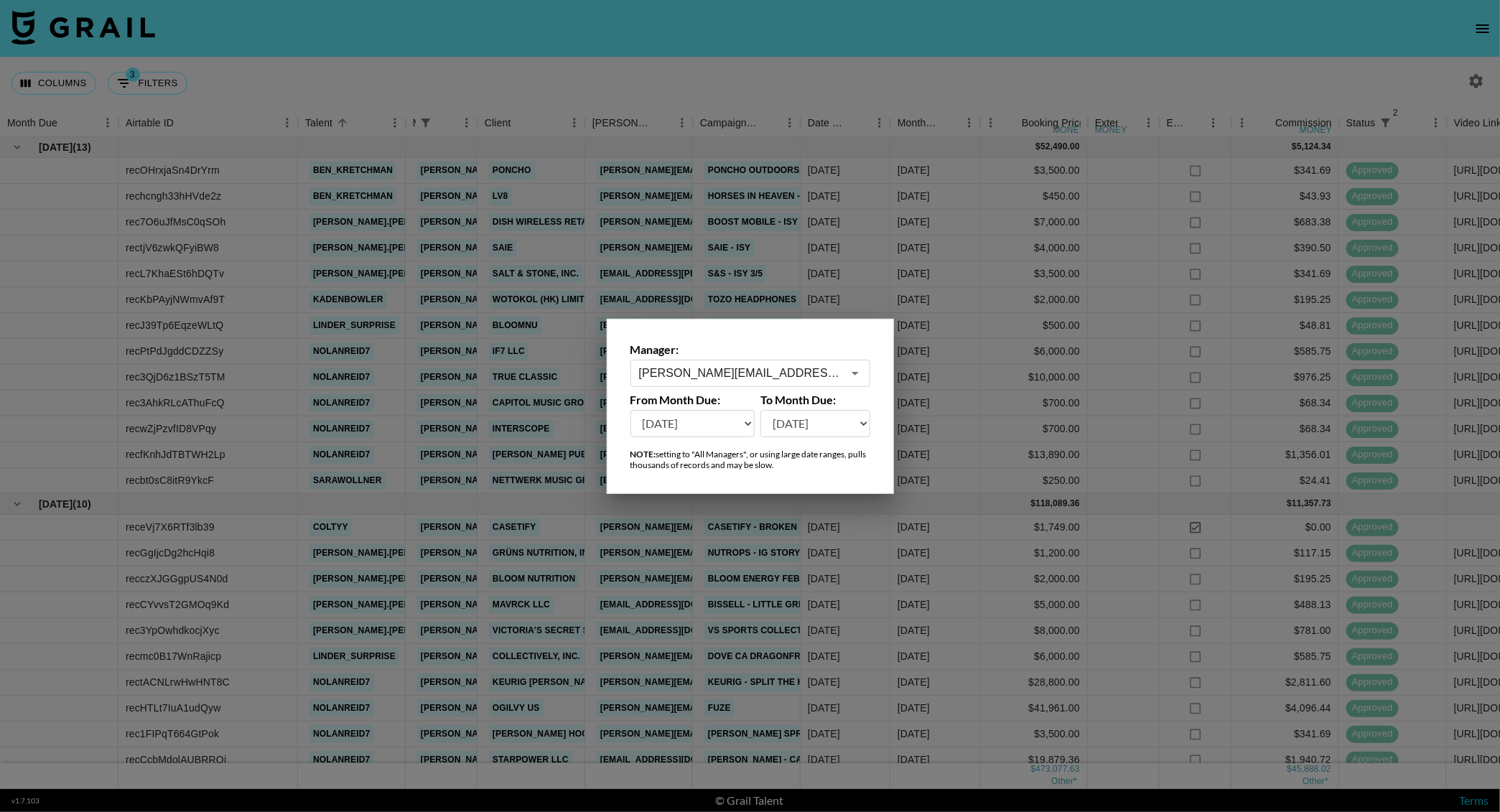
click at [729, 431] on select "Sep '26 Aug '26 Jul '26 Jun '26 May '26 Apr '26 Mar '26 Feb '26 Jan '26 Dec '25…" at bounding box center [693, 424] width 125 height 28
select select "Jan '25"
click at [630, 410] on select "Sep '26 Aug '26 Jul '26 Jun '26 May '26 Apr '26 Mar '26 Feb '26 Jan '26 Dec '25…" at bounding box center [693, 424] width 125 height 28
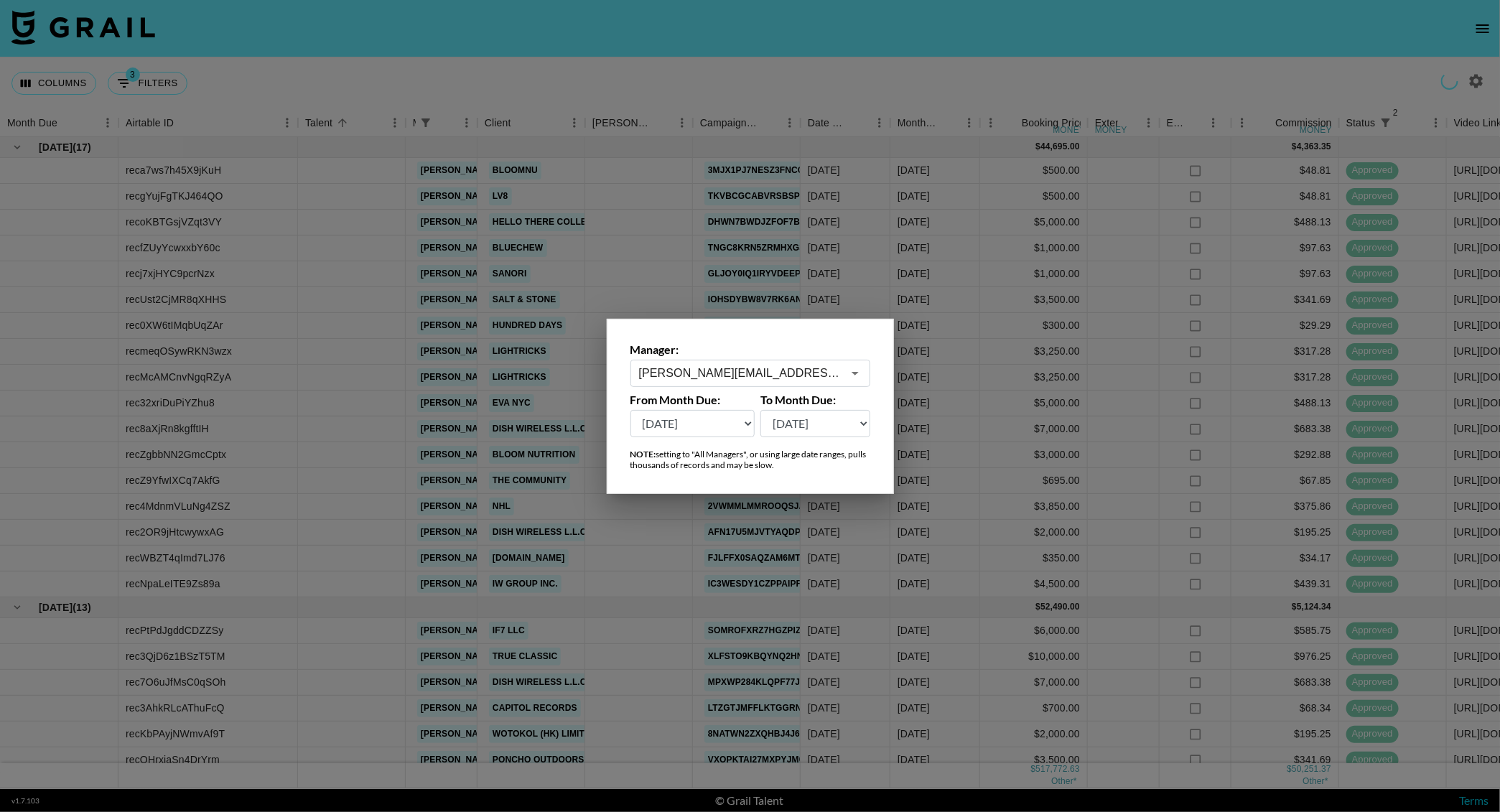
click at [682, 66] on div at bounding box center [750, 406] width 1500 height 812
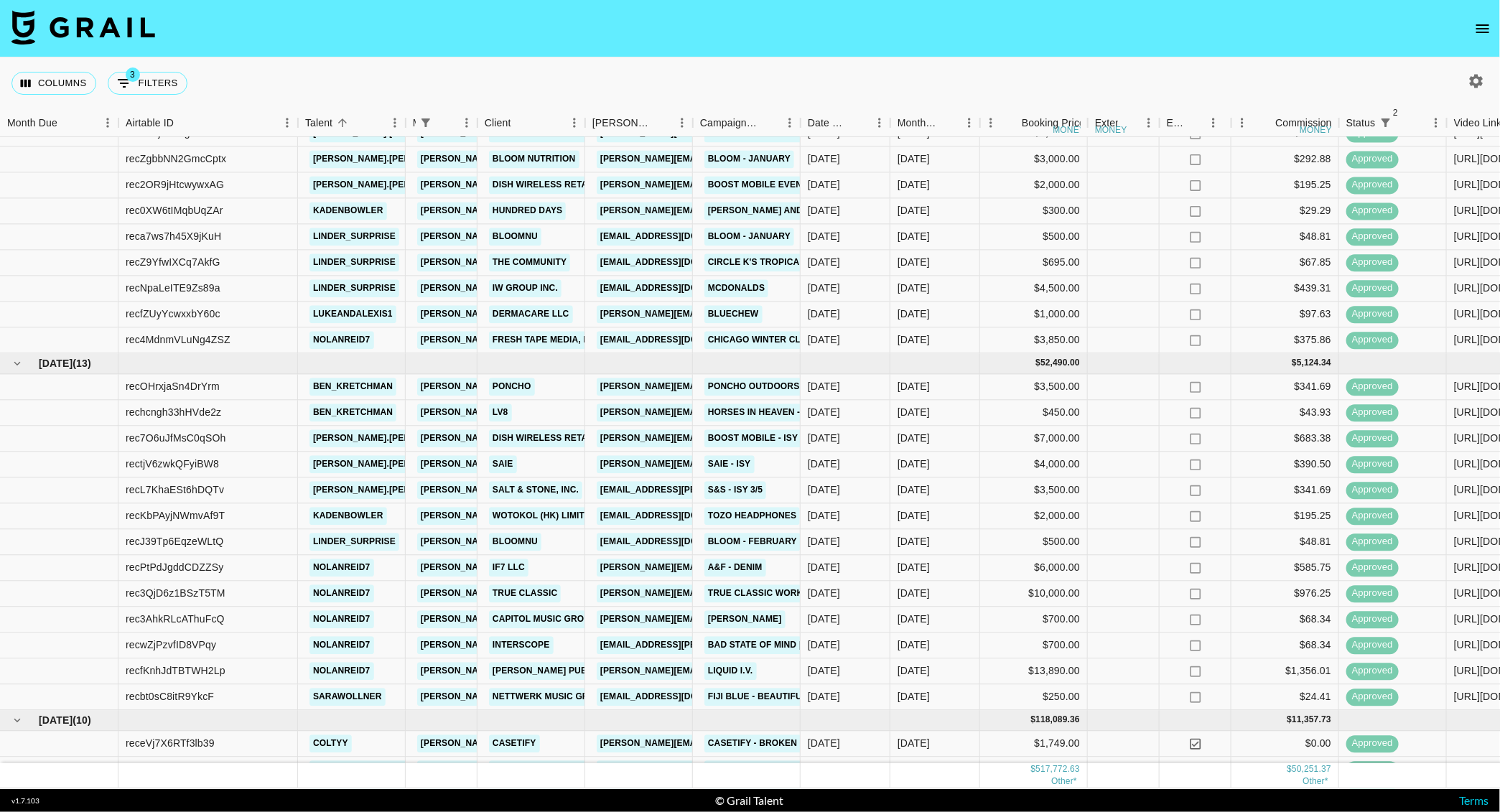
scroll to position [259, 0]
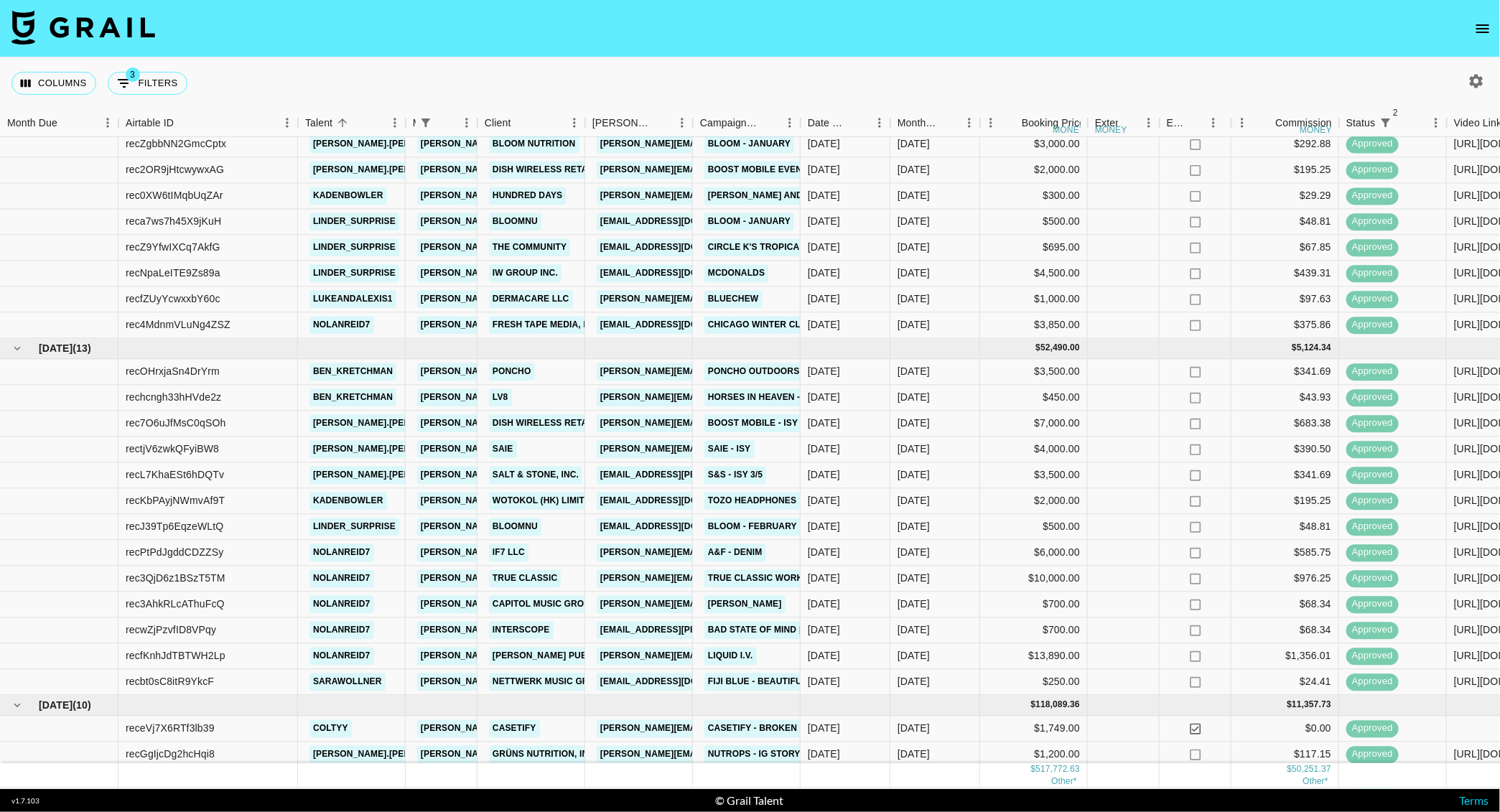
click at [1477, 73] on icon "button" at bounding box center [1476, 81] width 17 height 17
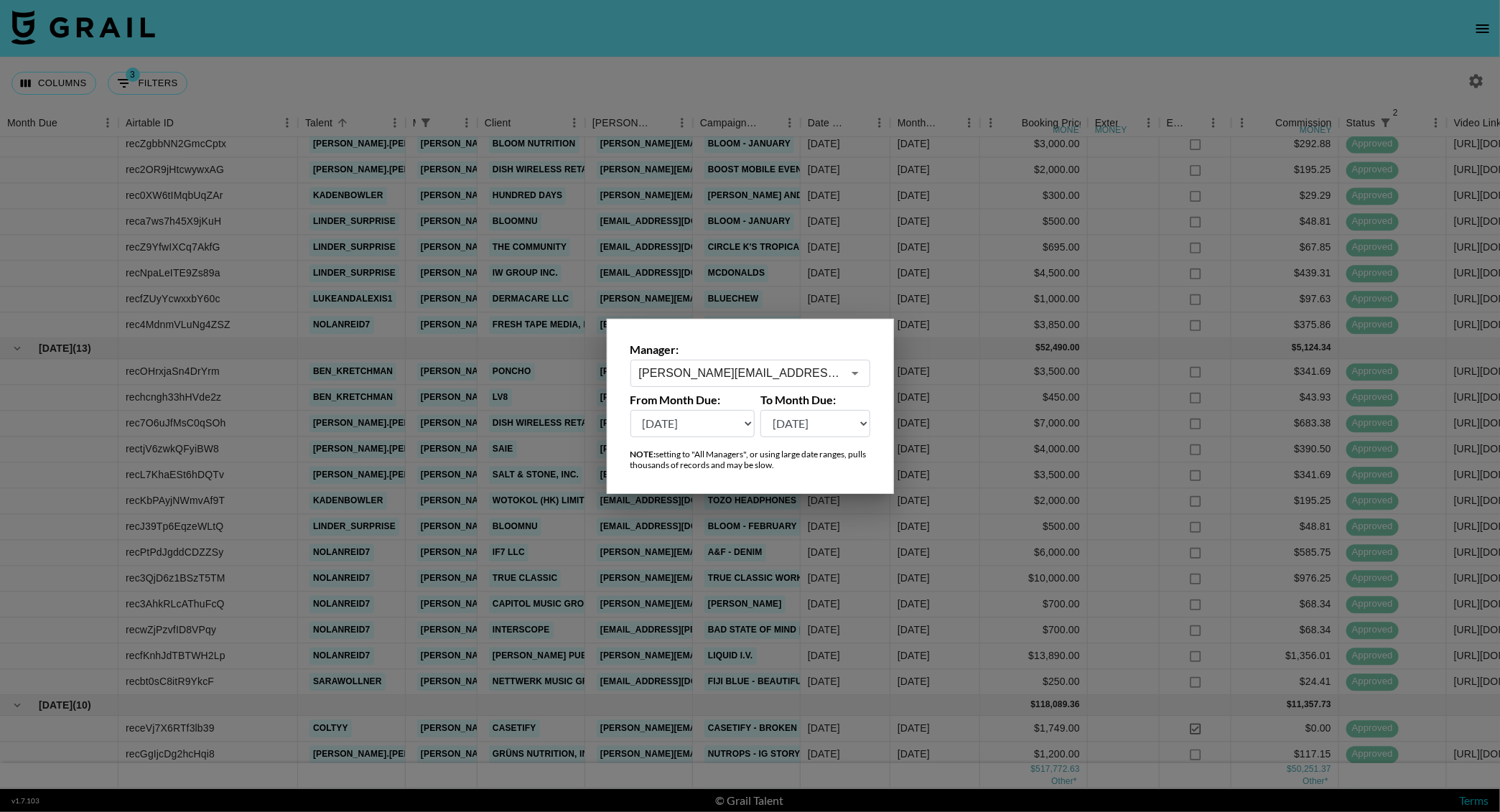
click at [740, 434] on select "Sep '26 Aug '26 Jul '26 Jun '26 May '26 Apr '26 Mar '26 Feb '26 Jan '26 Dec '25…" at bounding box center [693, 424] width 125 height 28
select select "Sep '24"
click at [630, 410] on select "Sep '26 Aug '26 Jul '26 Jun '26 May '26 Apr '26 Mar '26 Feb '26 Jan '26 Dec '25…" at bounding box center [693, 424] width 125 height 28
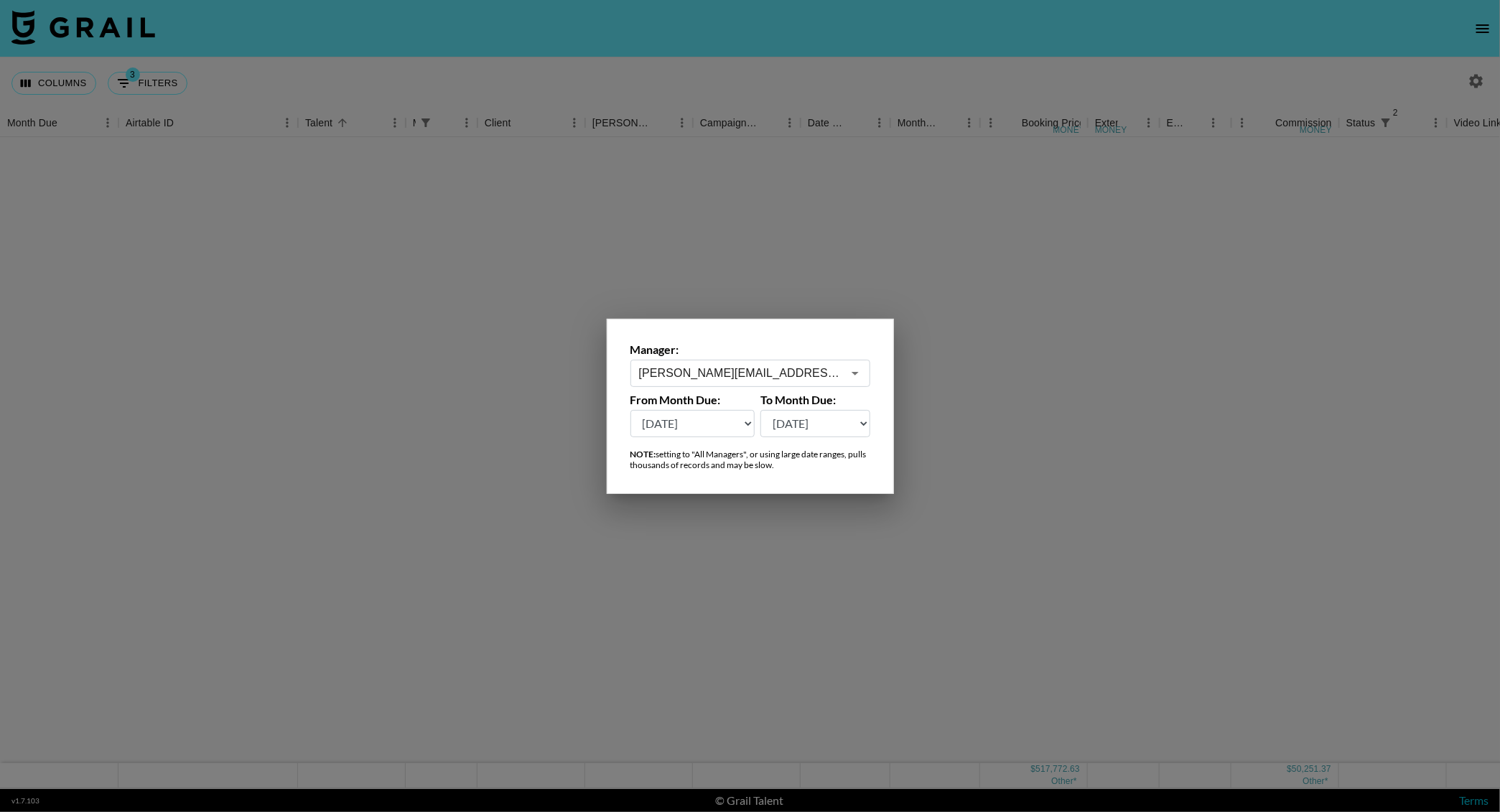
click at [640, 76] on div at bounding box center [750, 406] width 1500 height 812
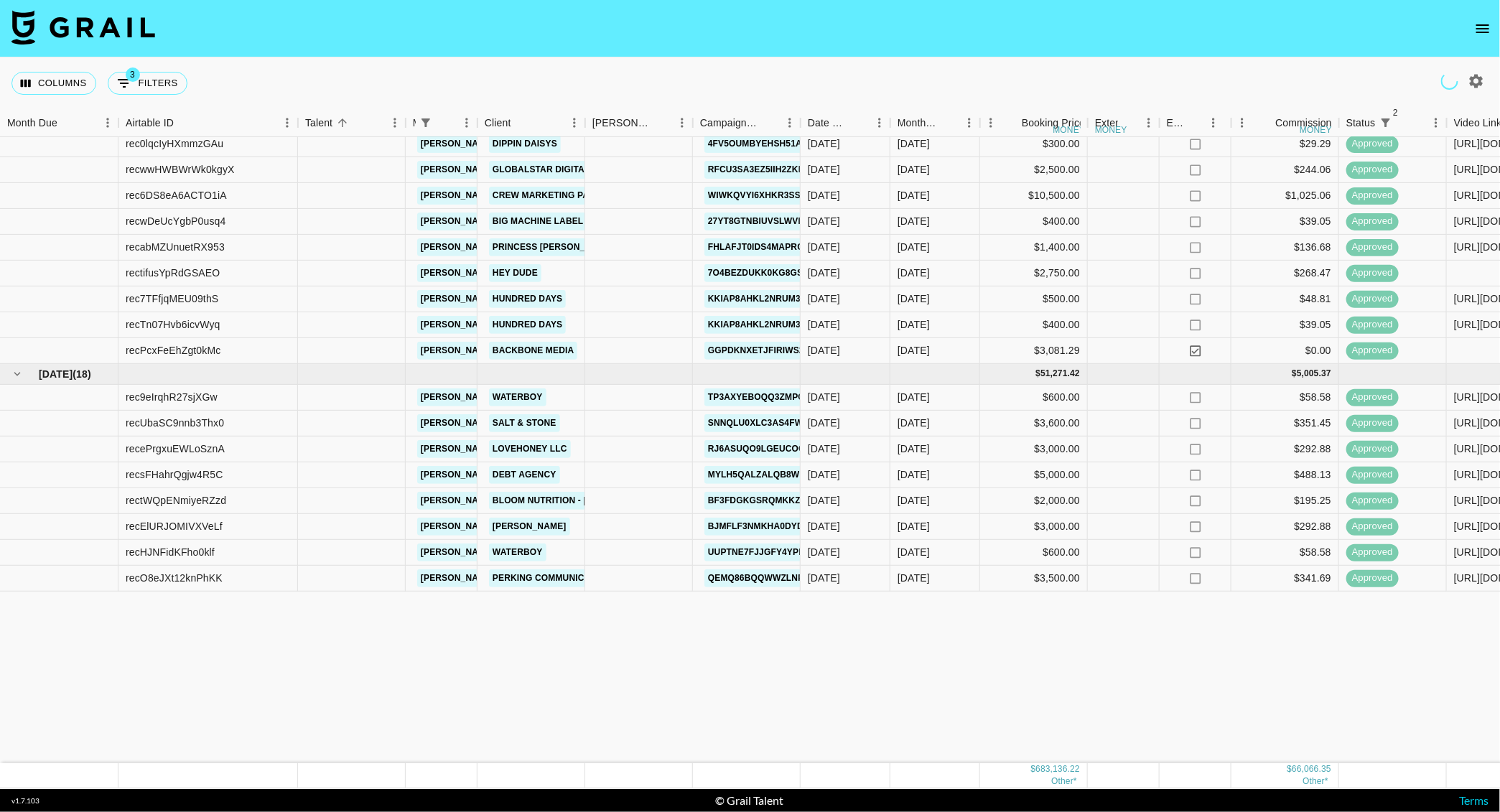
scroll to position [0, 0]
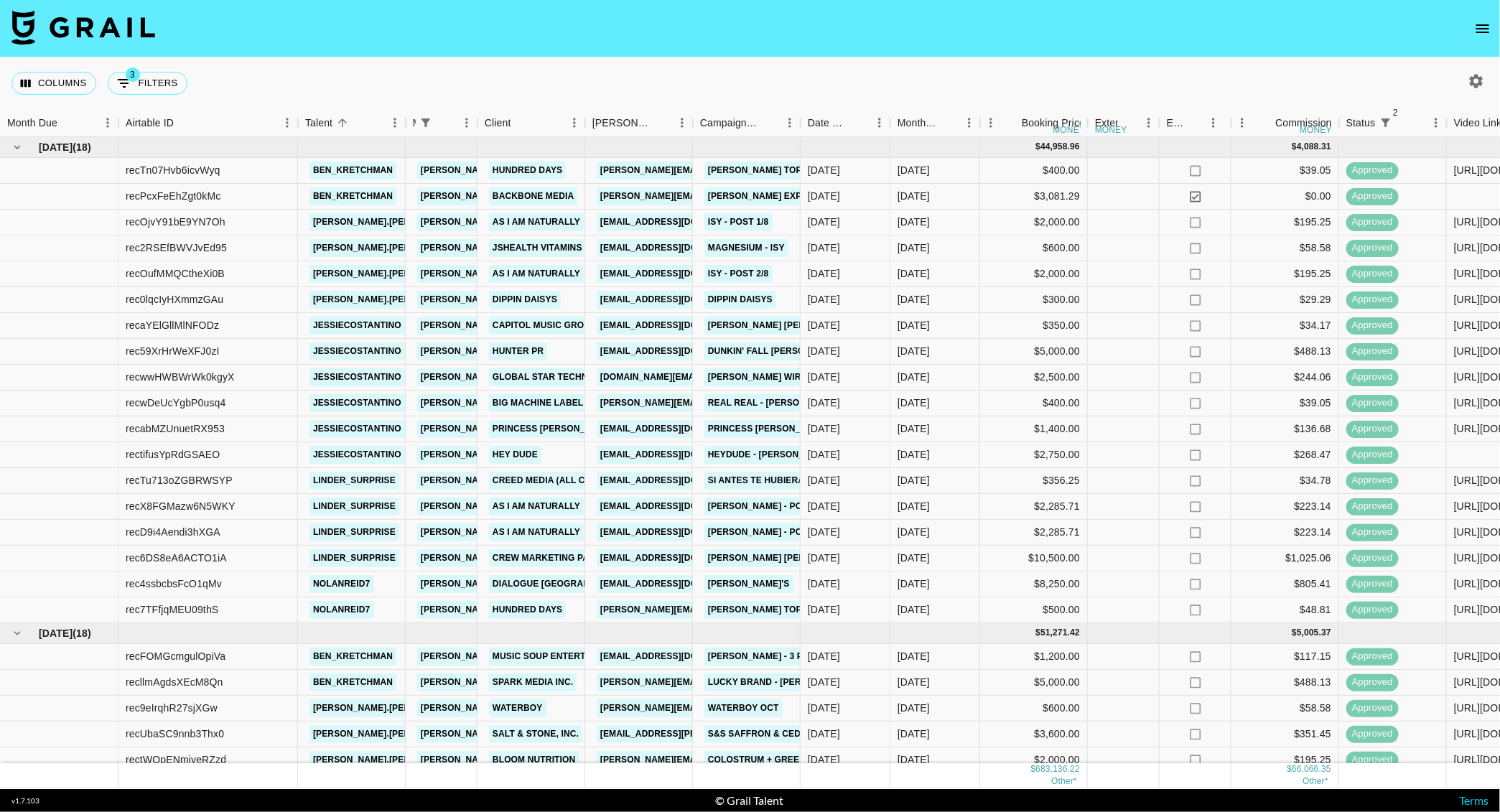
click at [1029, 48] on nav at bounding box center [750, 28] width 1500 height 57
click at [1096, 80] on div "Columns 3 Filters + Booking" at bounding box center [750, 83] width 1500 height 51
click at [193, 172] on div "recTn07Hvb6icvWyq" at bounding box center [173, 170] width 95 height 15
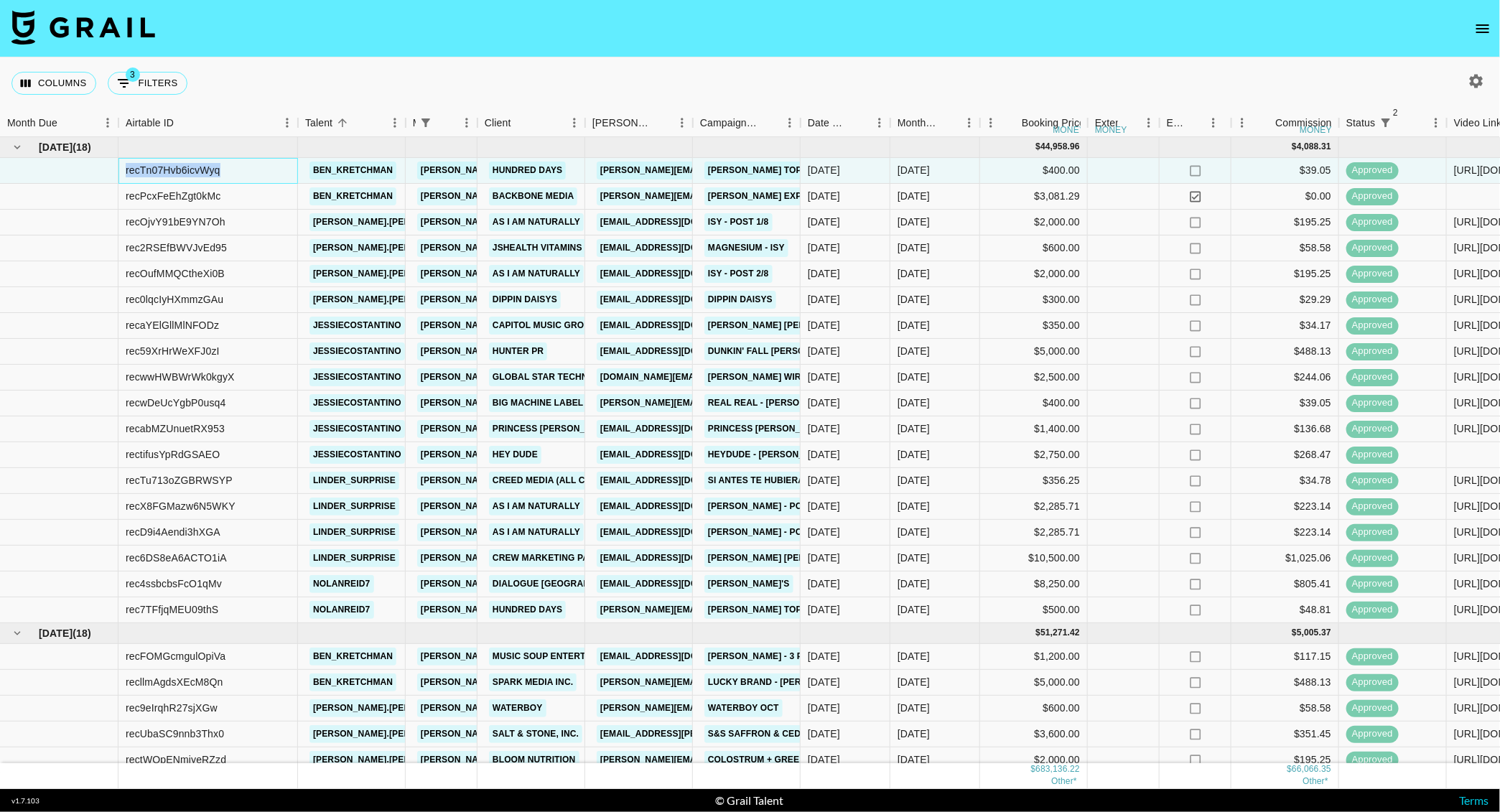
copy div "recTn07Hvb6icvWyq"
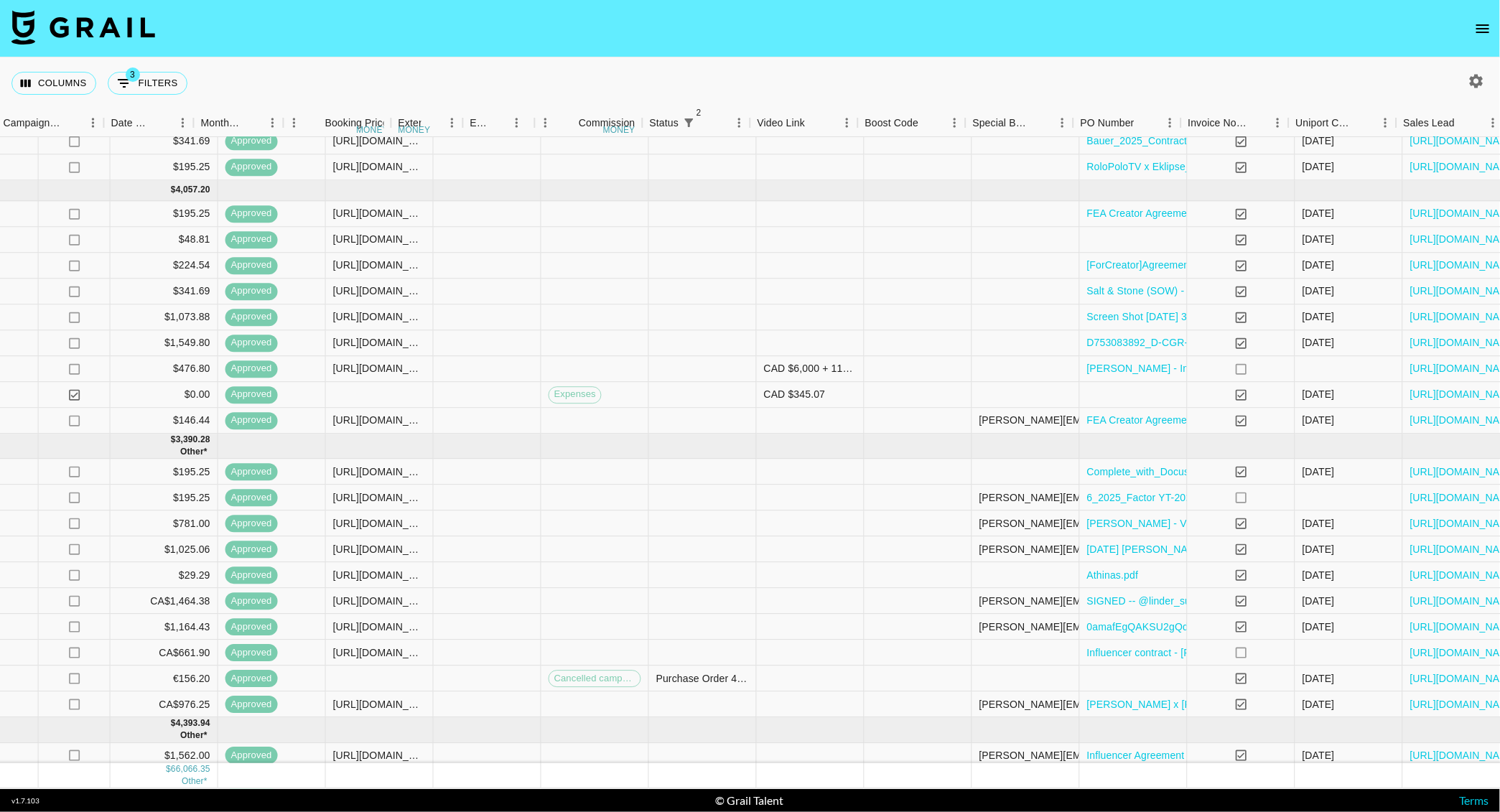
scroll to position [3223, 1205]
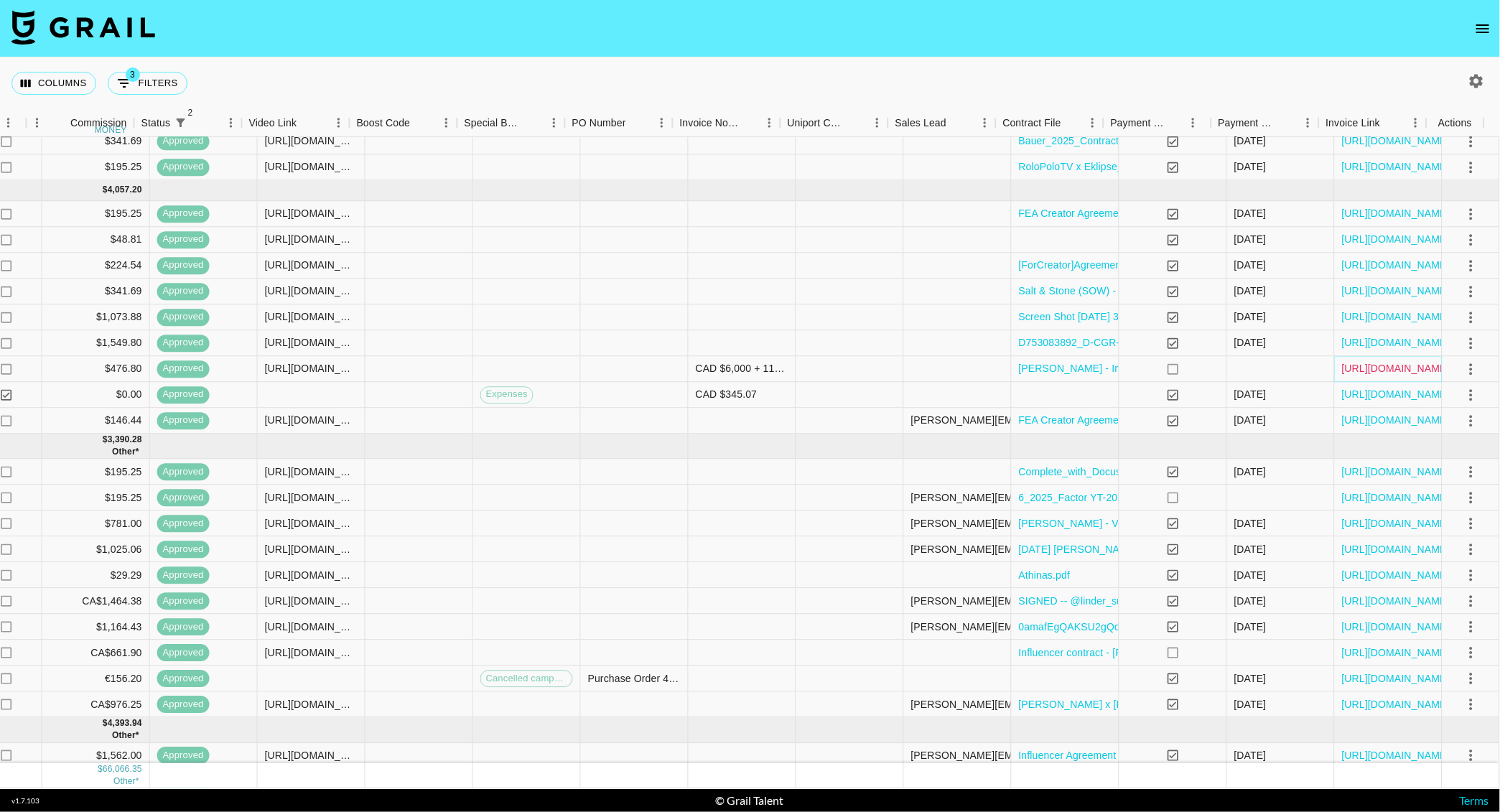
click at [1351, 365] on link "https://in.xero.com/GtBDlXLZLYhSn1gkSwQFUNXBUm4wxmn4LbExk5rr" at bounding box center [1397, 368] width 109 height 15
